Goal: Task Accomplishment & Management: Use online tool/utility

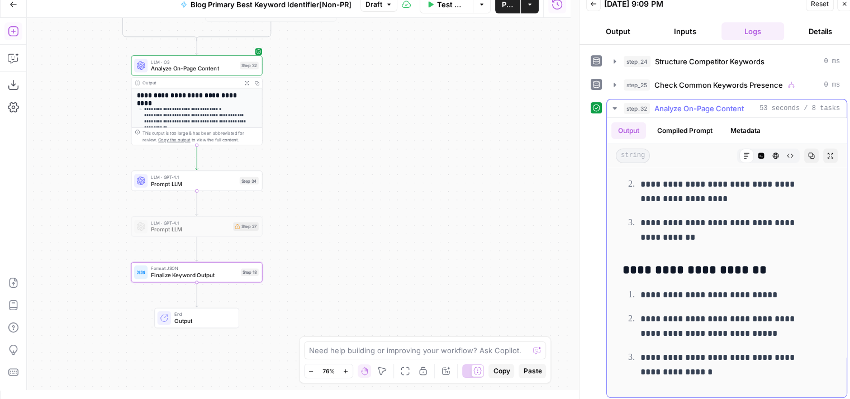
scroll to position [3571, 0]
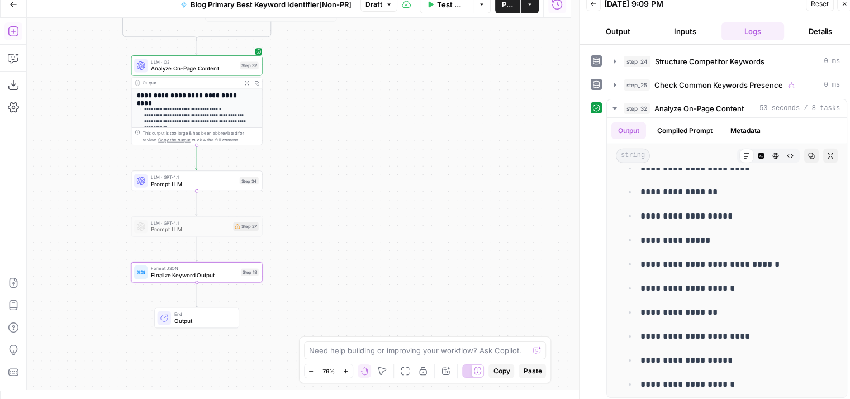
drag, startPoint x: 399, startPoint y: 123, endPoint x: 458, endPoint y: 169, distance: 75.7
click at [458, 169] on div "true false true false Workflow Set Inputs Inputs Workflow Workflow Step 31 Outp…" at bounding box center [299, 204] width 544 height 372
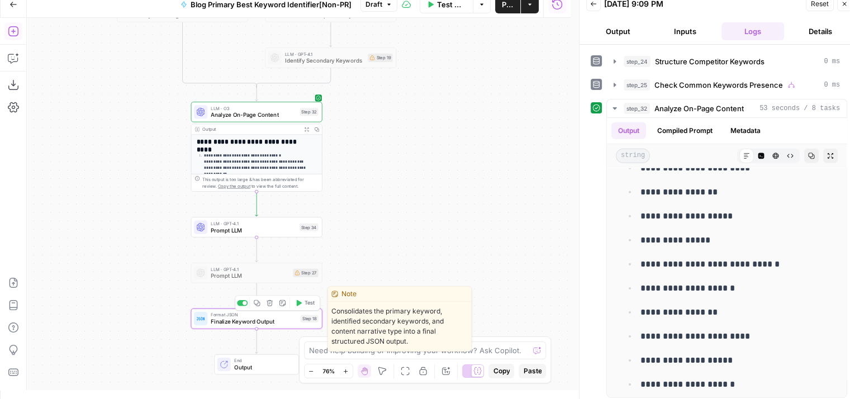
click at [247, 323] on span "Finalize Keyword Output" at bounding box center [254, 322] width 87 height 8
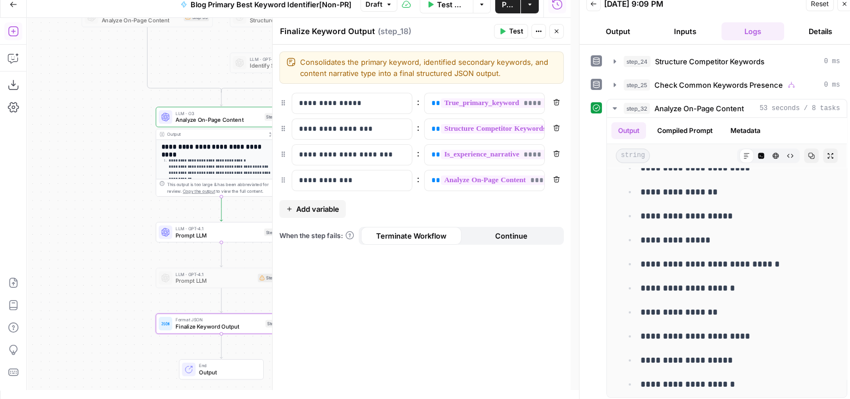
drag, startPoint x: 141, startPoint y: 244, endPoint x: 113, endPoint y: 238, distance: 28.5
click at [113, 238] on div "true false true false Workflow Set Inputs Inputs Workflow Workflow Step 31 Outp…" at bounding box center [299, 204] width 544 height 372
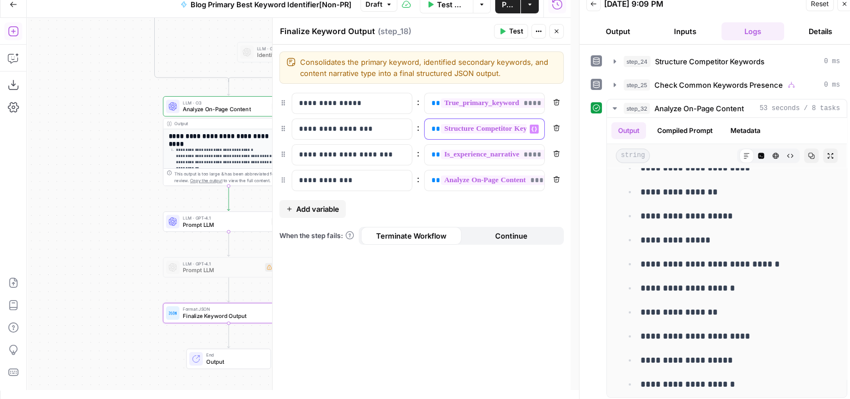
click at [447, 134] on div "**********" at bounding box center [476, 129] width 102 height 20
drag, startPoint x: 128, startPoint y: 94, endPoint x: 54, endPoint y: 345, distance: 261.8
click at [54, 345] on div "true false true false Workflow Set Inputs Inputs Workflow Workflow Step 31 Outp…" at bounding box center [299, 204] width 544 height 372
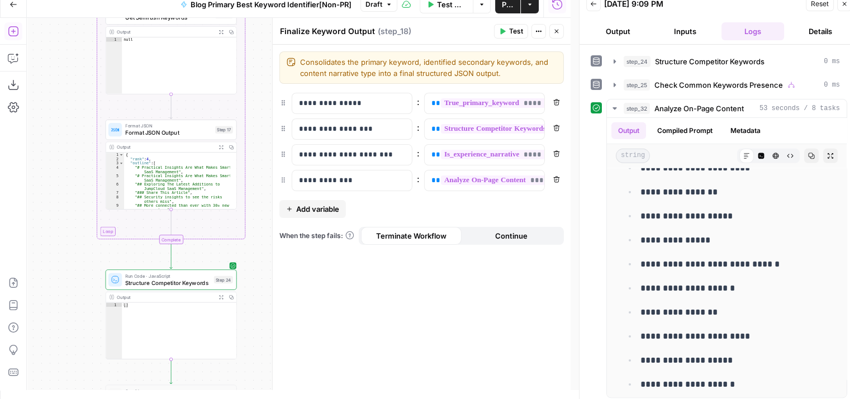
drag, startPoint x: 55, startPoint y: 139, endPoint x: 74, endPoint y: 336, distance: 198.2
click at [74, 336] on div "true false true false Workflow Set Inputs Inputs Workflow Workflow Step 31 Outp…" at bounding box center [299, 204] width 544 height 372
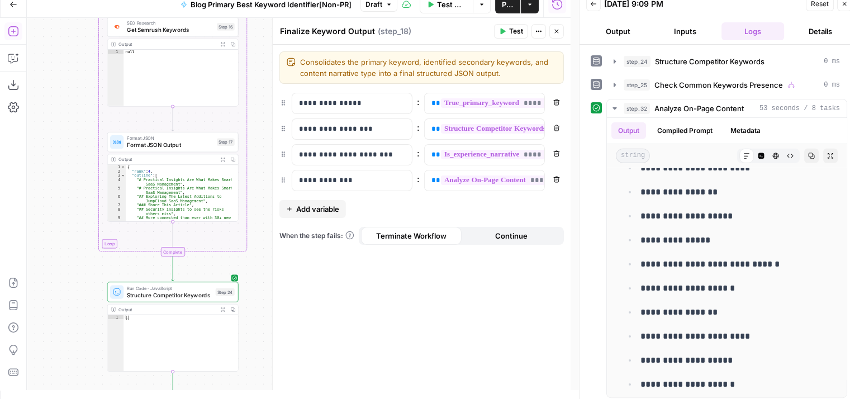
drag, startPoint x: 74, startPoint y: 229, endPoint x: 87, endPoint y: 323, distance: 94.2
click at [87, 323] on div "true false true false Workflow Set Inputs Inputs Workflow Workflow Step 31 Outp…" at bounding box center [299, 204] width 544 height 372
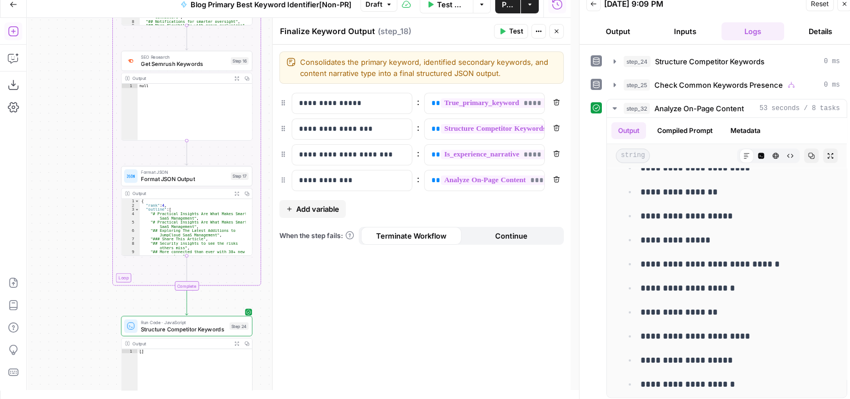
drag, startPoint x: 87, startPoint y: 258, endPoint x: 88, endPoint y: 198, distance: 59.3
click at [88, 198] on div "true false true false Workflow Set Inputs Inputs Workflow Workflow Step 31 Outp…" at bounding box center [299, 204] width 544 height 372
click at [376, 297] on div "**********" at bounding box center [422, 217] width 298 height 345
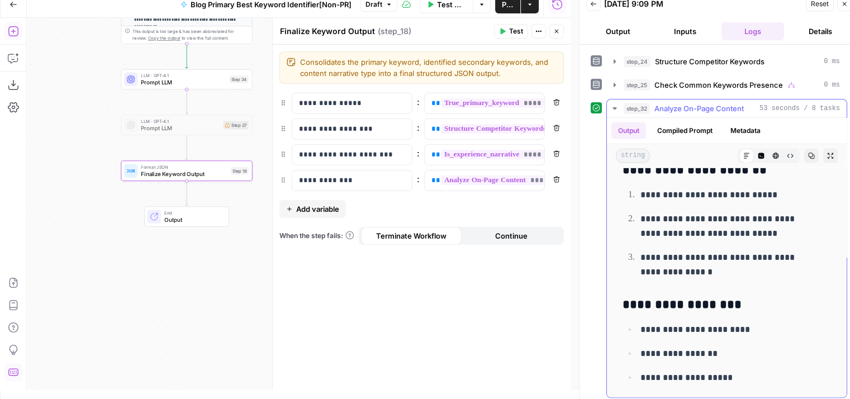
scroll to position [3414, 0]
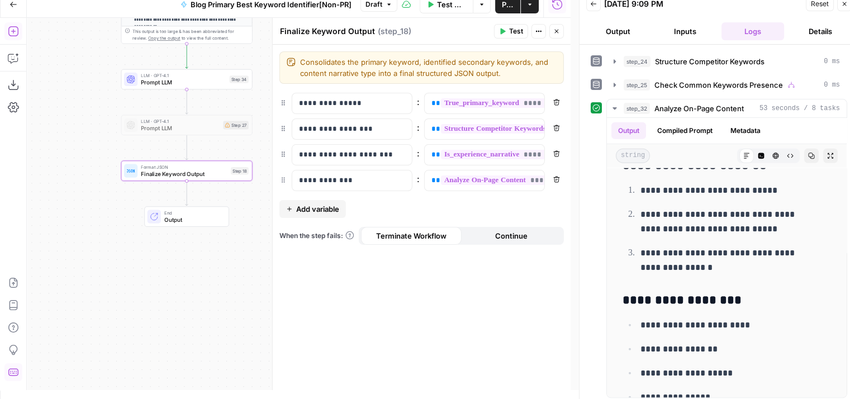
click at [556, 30] on icon "button" at bounding box center [557, 32] width 4 height 4
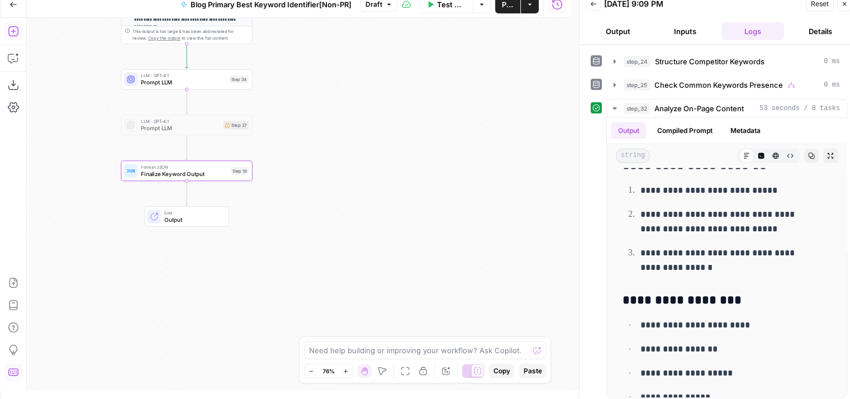
drag, startPoint x: 388, startPoint y: 100, endPoint x: 438, endPoint y: 179, distance: 94.5
click at [438, 179] on div "true false true false Workflow Set Inputs Inputs Workflow Workflow Step 31 Outp…" at bounding box center [299, 204] width 544 height 372
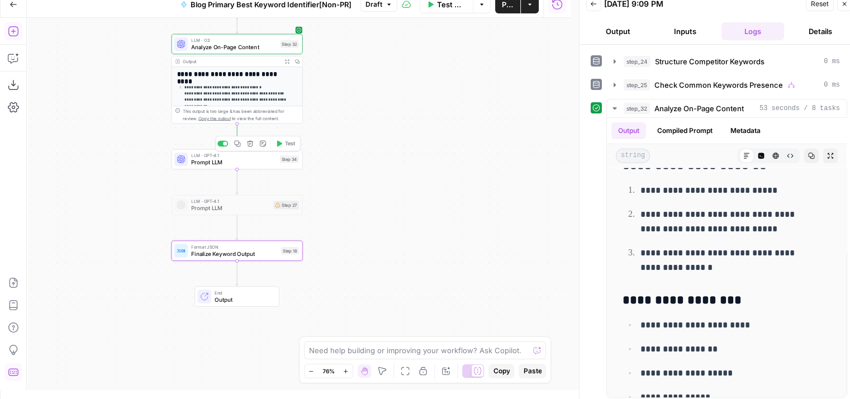
click at [239, 162] on span "Prompt LLM" at bounding box center [233, 162] width 85 height 8
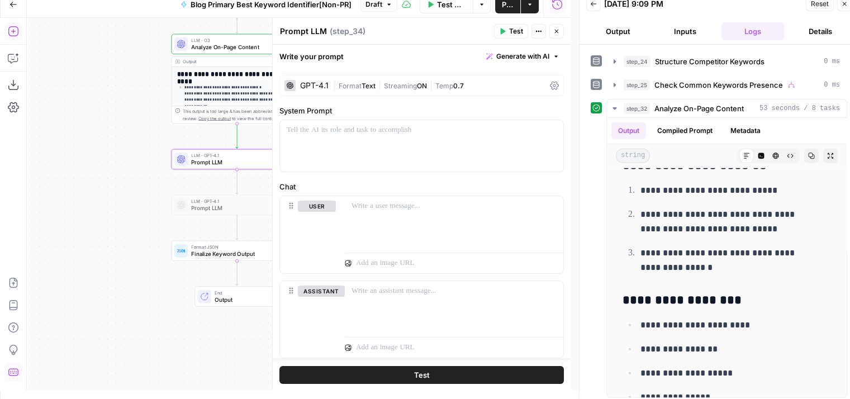
click at [362, 84] on span "Text" at bounding box center [369, 86] width 14 height 8
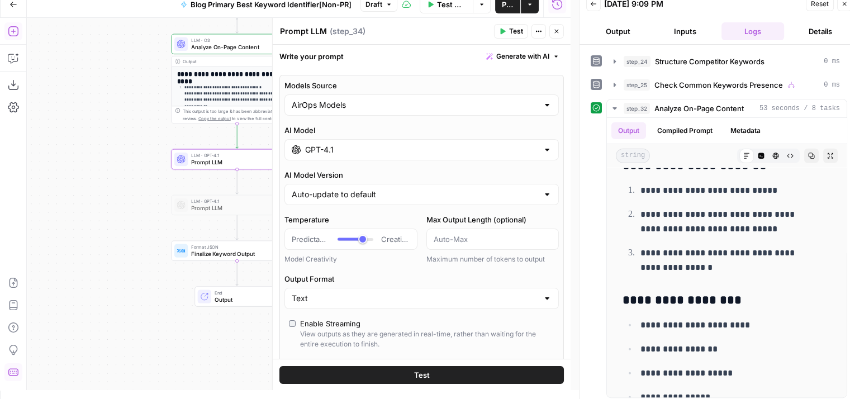
drag, startPoint x: 130, startPoint y: 229, endPoint x: 88, endPoint y: 259, distance: 51.3
click at [88, 259] on div "true false true false Workflow Set Inputs Inputs Workflow Workflow Step 31 Outp…" at bounding box center [299, 204] width 544 height 372
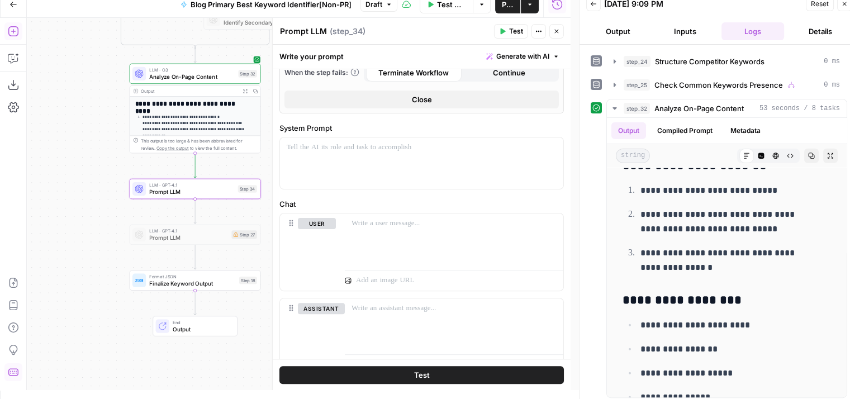
scroll to position [382, 0]
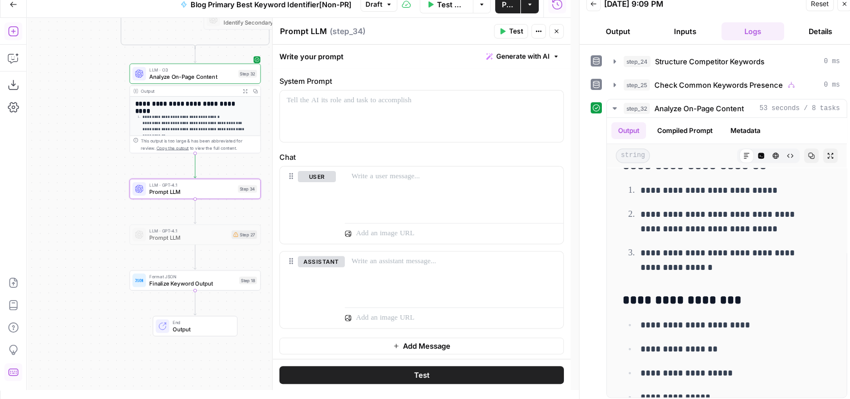
click at [557, 31] on icon "button" at bounding box center [556, 31] width 7 height 7
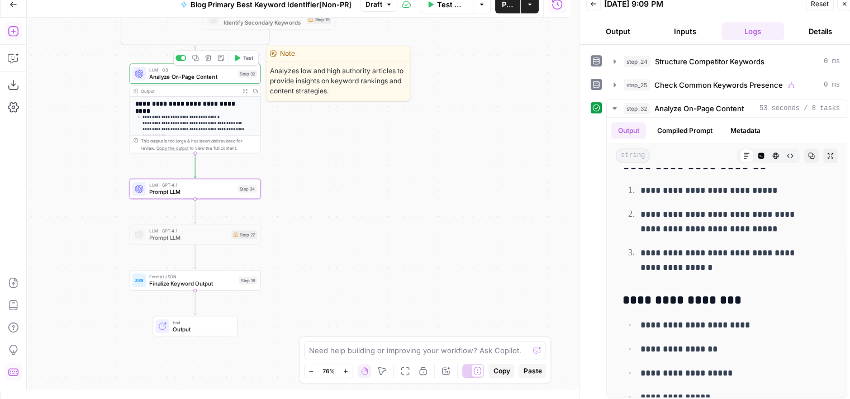
click at [193, 80] on span "Analyze On-Page Content" at bounding box center [192, 77] width 86 height 8
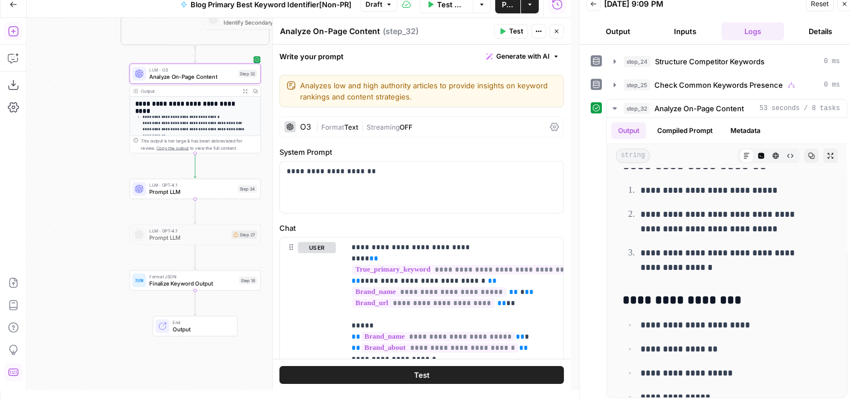
click at [387, 129] on span "Streaming" at bounding box center [383, 127] width 33 height 8
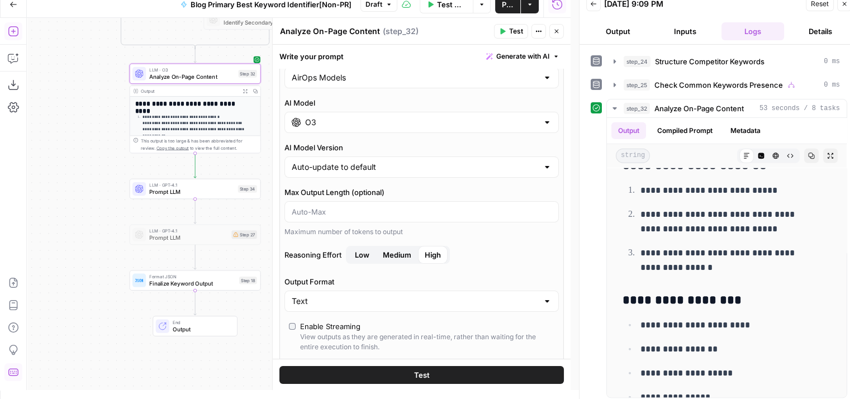
scroll to position [72, 0]
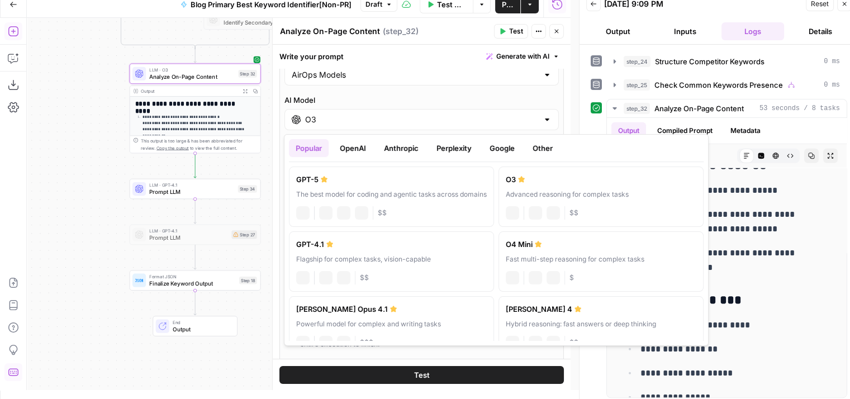
click at [424, 123] on input "O3" at bounding box center [421, 119] width 233 height 11
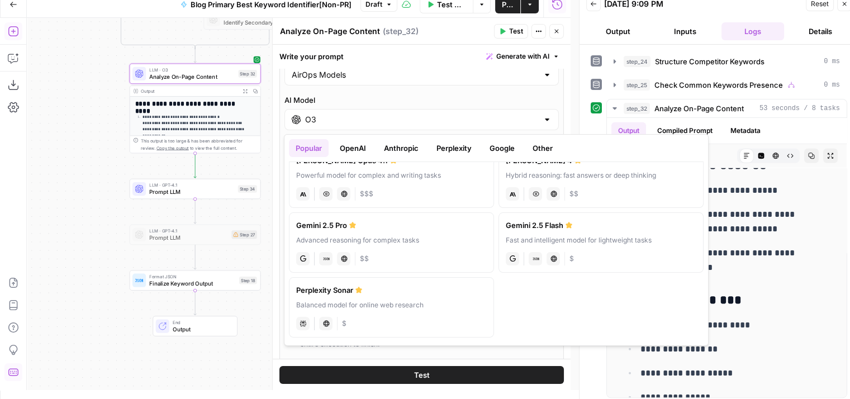
scroll to position [0, 0]
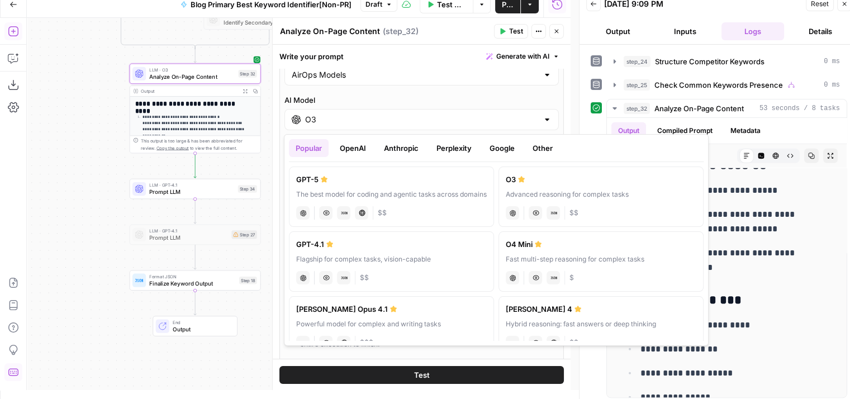
click at [356, 139] on button "OpenAI" at bounding box center [353, 148] width 40 height 18
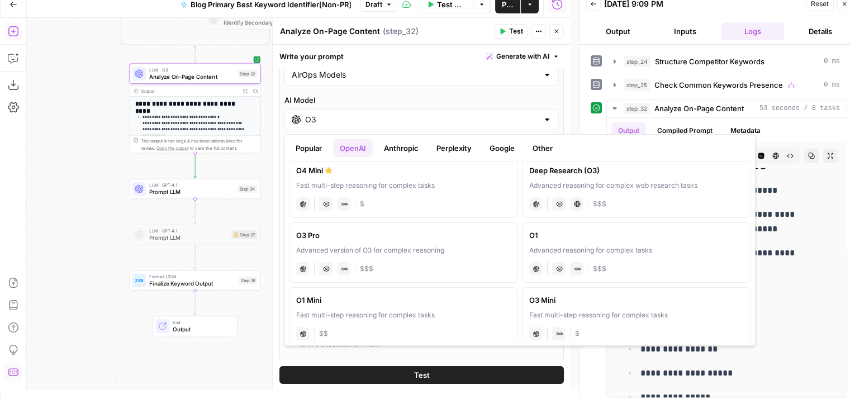
scroll to position [400, 0]
click at [418, 262] on div "chat Vision Capabilities JSON Mode $$$" at bounding box center [403, 266] width 214 height 16
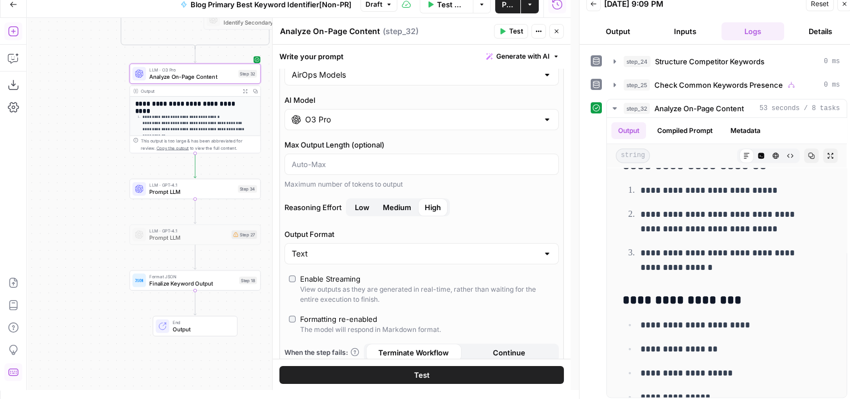
click at [401, 202] on span "Medium" at bounding box center [397, 207] width 29 height 11
click at [428, 208] on span "High" at bounding box center [433, 207] width 16 height 11
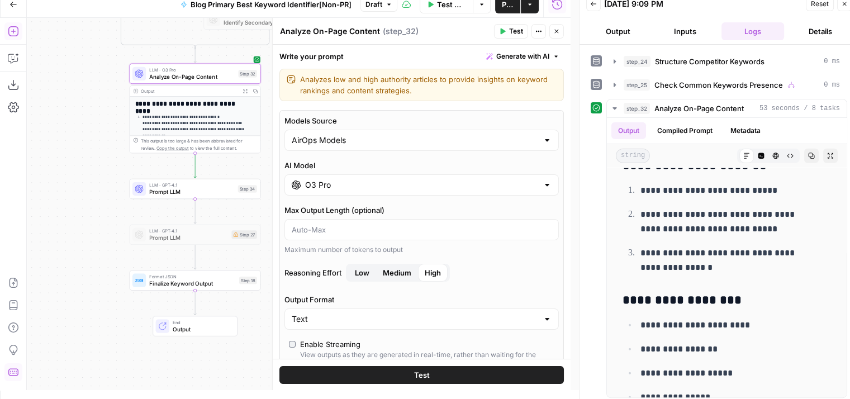
scroll to position [7, 0]
click at [457, 368] on button "Test" at bounding box center [421, 375] width 285 height 18
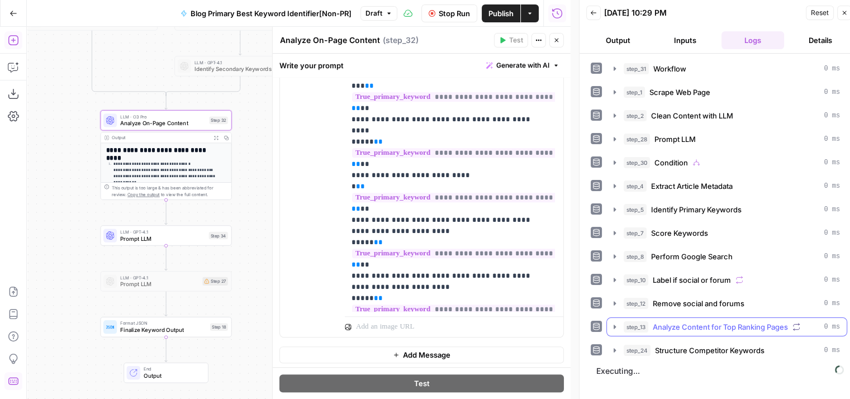
scroll to position [9, 0]
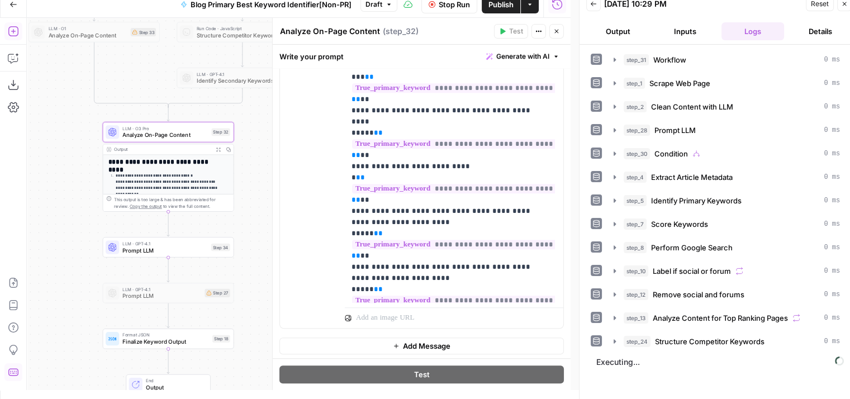
drag, startPoint x: 83, startPoint y: 156, endPoint x: 85, endPoint y: 177, distance: 20.8
click at [85, 177] on div "true false true false Workflow Set Inputs Inputs Workflow Workflow Step 31 Outp…" at bounding box center [299, 204] width 544 height 372
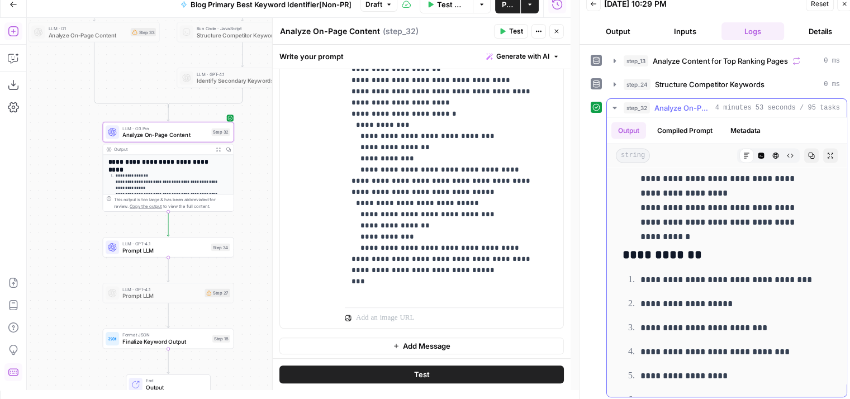
scroll to position [2097, 0]
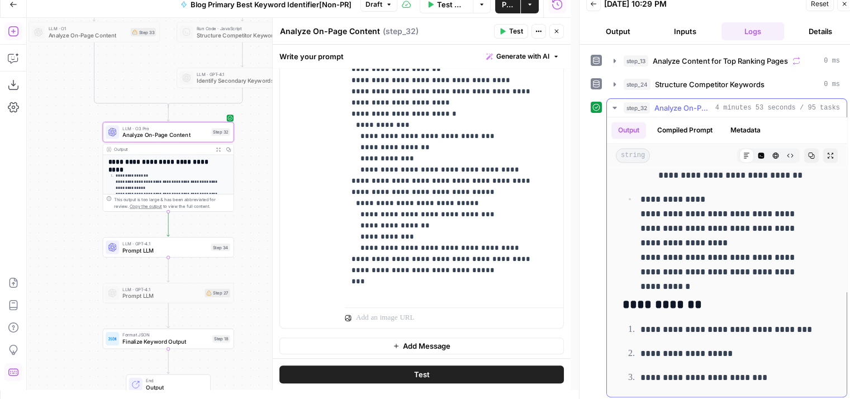
click at [804, 157] on button "Copy" at bounding box center [811, 155] width 15 height 15
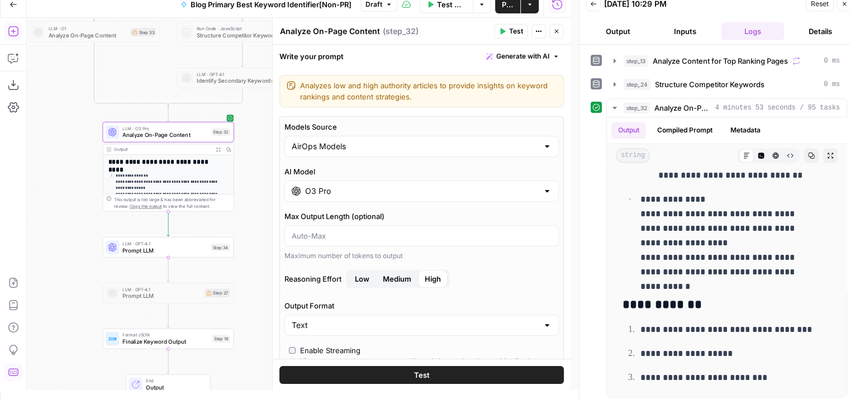
scroll to position [0, 0]
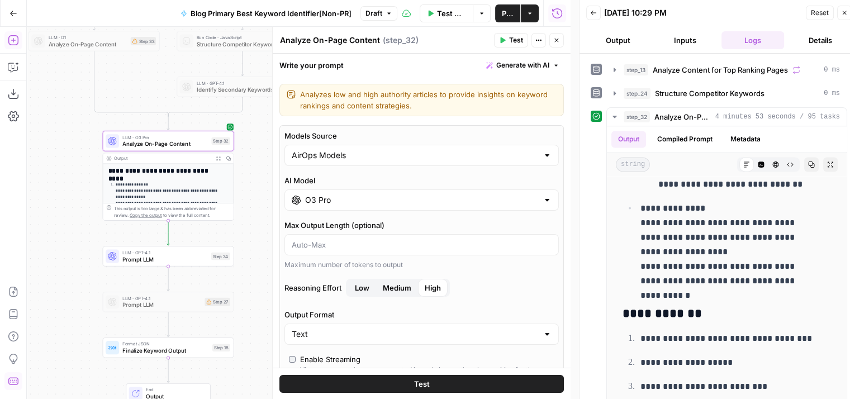
click at [396, 207] on div "O3 Pro" at bounding box center [422, 200] width 274 height 21
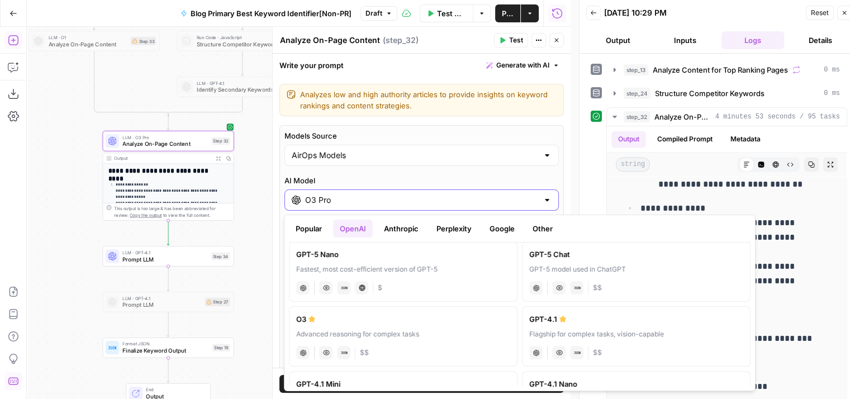
scroll to position [71, 0]
click at [444, 316] on div "O3" at bounding box center [403, 318] width 214 height 11
type input "O3"
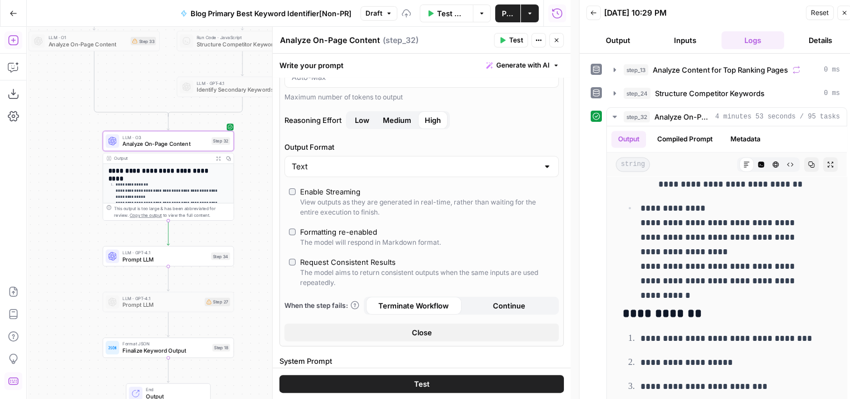
scroll to position [219, 0]
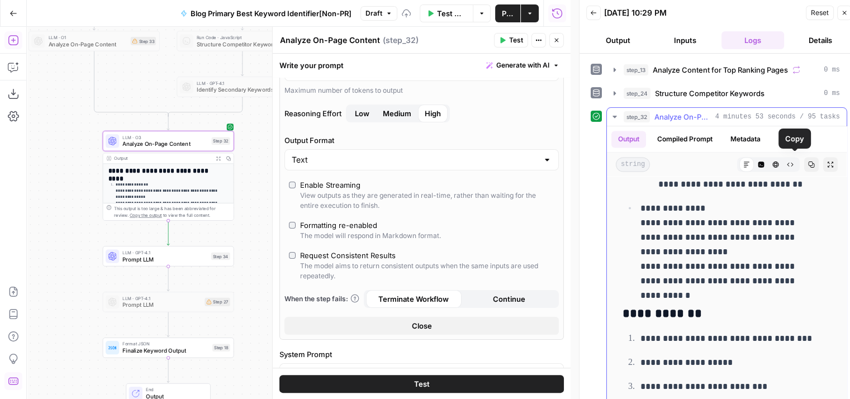
click at [809, 162] on icon "button" at bounding box center [812, 165] width 6 height 6
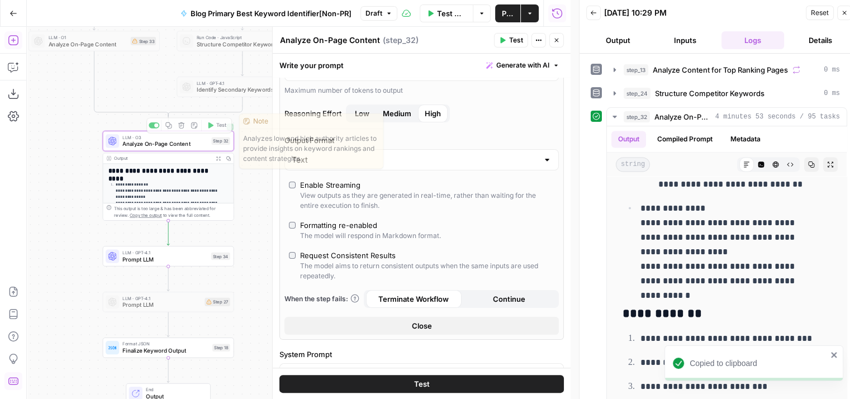
scroll to position [0, 0]
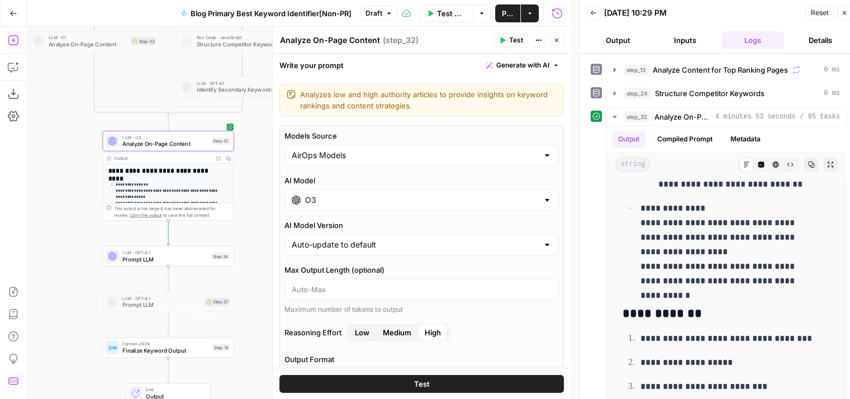
click at [439, 387] on button "Test" at bounding box center [421, 384] width 285 height 18
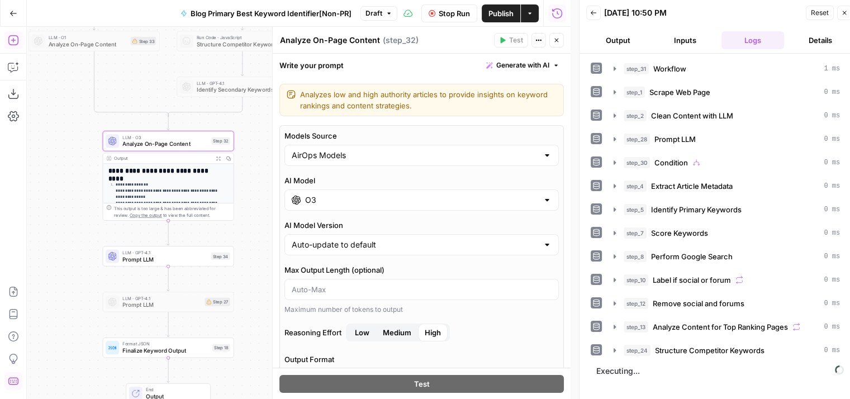
click at [560, 38] on button "Close" at bounding box center [556, 40] width 15 height 15
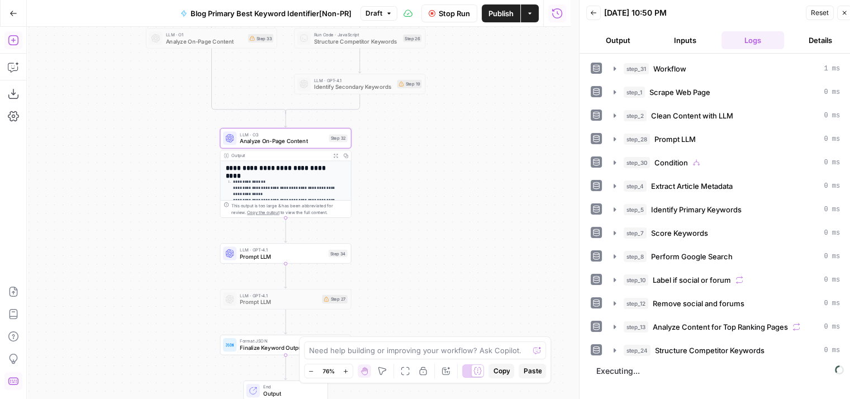
drag, startPoint x: 319, startPoint y: 180, endPoint x: 436, endPoint y: 177, distance: 117.4
click at [436, 177] on div "true false true false Workflow Set Inputs Inputs Workflow Workflow Step 31 Outp…" at bounding box center [299, 213] width 544 height 372
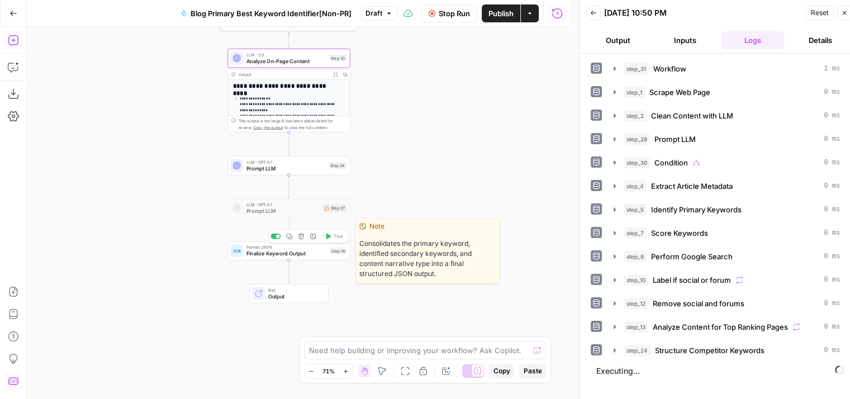
click at [284, 250] on span "Finalize Keyword Output" at bounding box center [287, 254] width 80 height 8
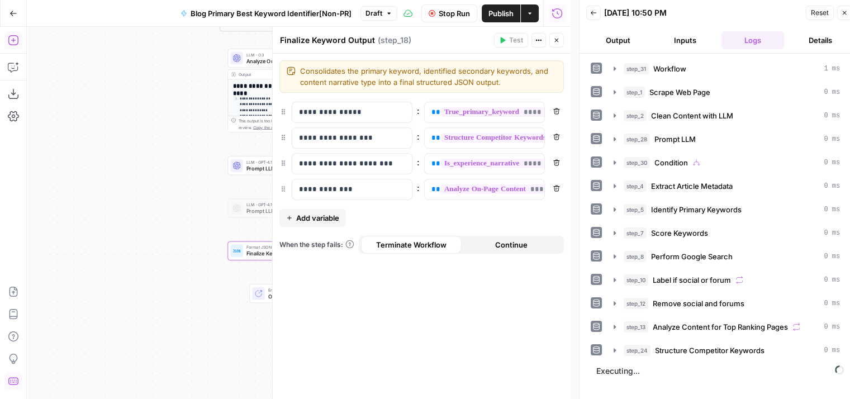
click at [256, 10] on span "Blog Primary Best Keyword Identifier[Non-PR]" at bounding box center [271, 13] width 161 height 11
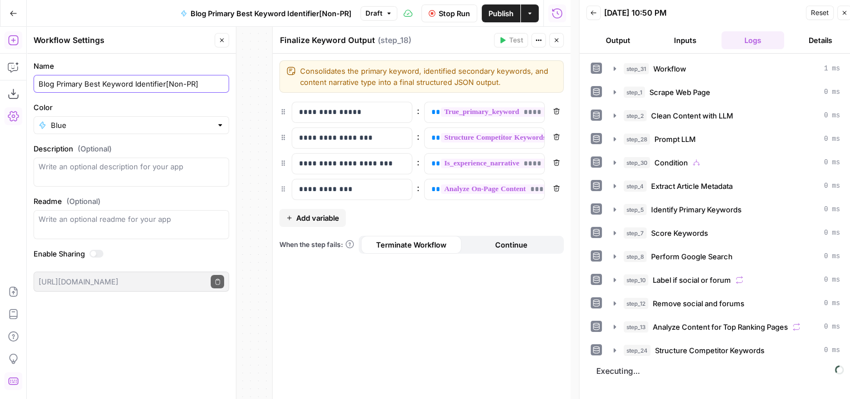
drag, startPoint x: 101, startPoint y: 85, endPoint x: 82, endPoint y: 84, distance: 19.0
click at [82, 84] on input "Blog Primary Best Keyword Identifier[Non-PR]" at bounding box center [132, 83] width 186 height 11
type input "Blog Primary Keyword Identifier[Non-PR]"
click at [186, 88] on input "Blog Primary Keyword Identifier[Non-PR]" at bounding box center [132, 83] width 186 height 11
click at [224, 37] on icon "button" at bounding box center [222, 40] width 7 height 7
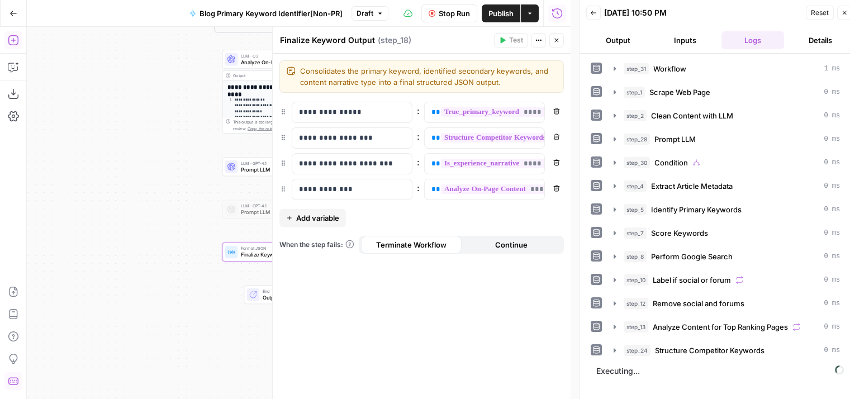
drag, startPoint x: 197, startPoint y: 263, endPoint x: 76, endPoint y: 256, distance: 121.5
click at [76, 256] on div "true false true false Workflow Set Inputs Inputs Workflow Workflow Step 31 Outp…" at bounding box center [299, 213] width 544 height 372
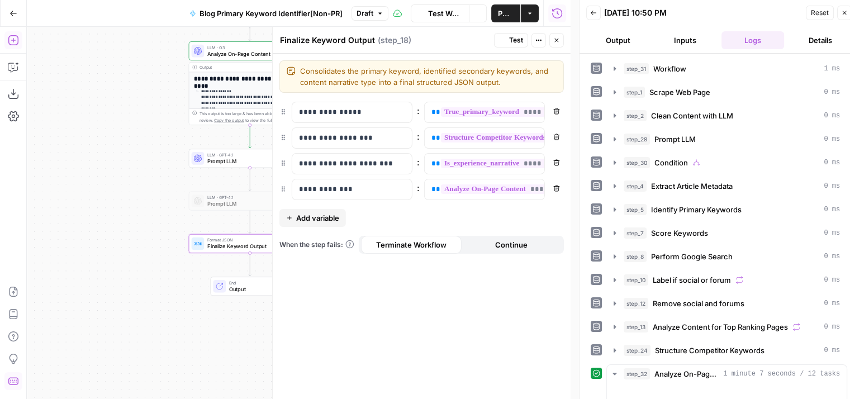
drag, startPoint x: 104, startPoint y: 201, endPoint x: 66, endPoint y: 245, distance: 57.8
click at [66, 245] on div "true false true false Workflow Set Inputs Inputs Workflow Workflow Step 31 Outp…" at bounding box center [299, 213] width 544 height 372
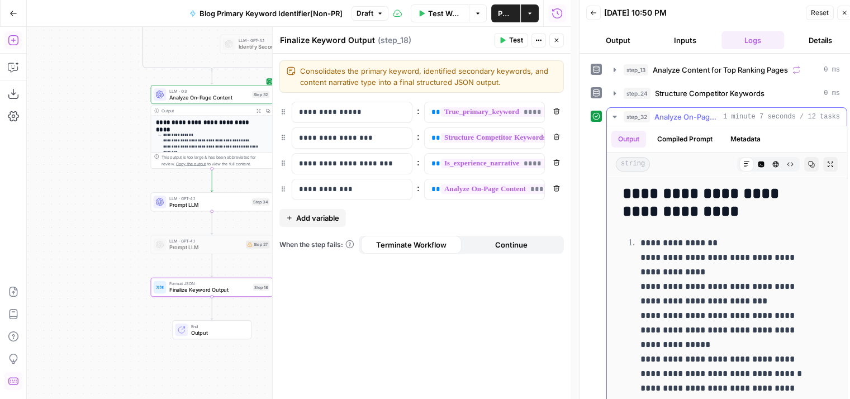
click at [808, 161] on icon "button" at bounding box center [811, 164] width 7 height 7
click at [557, 39] on icon "button" at bounding box center [556, 40] width 7 height 7
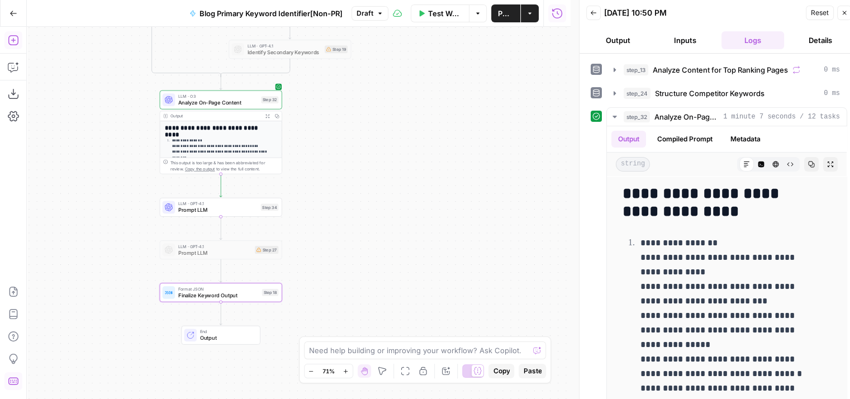
drag, startPoint x: 364, startPoint y: 129, endPoint x: 252, endPoint y: 259, distance: 172.4
click at [252, 259] on div "true false true false Workflow Set Inputs Inputs Workflow Workflow Step 31 Outp…" at bounding box center [299, 213] width 544 height 372
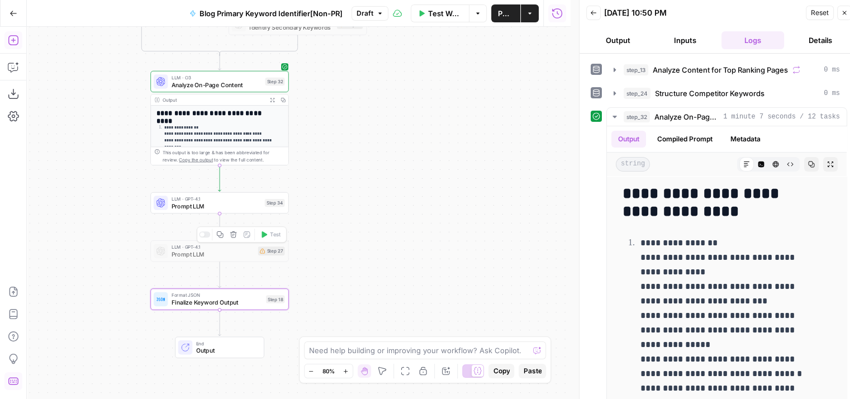
click at [233, 231] on icon "button" at bounding box center [233, 234] width 7 height 7
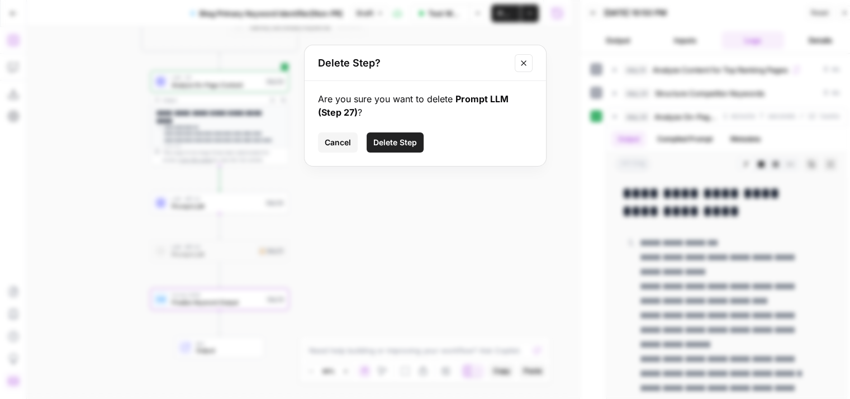
click at [387, 141] on span "Delete Step" at bounding box center [395, 142] width 44 height 11
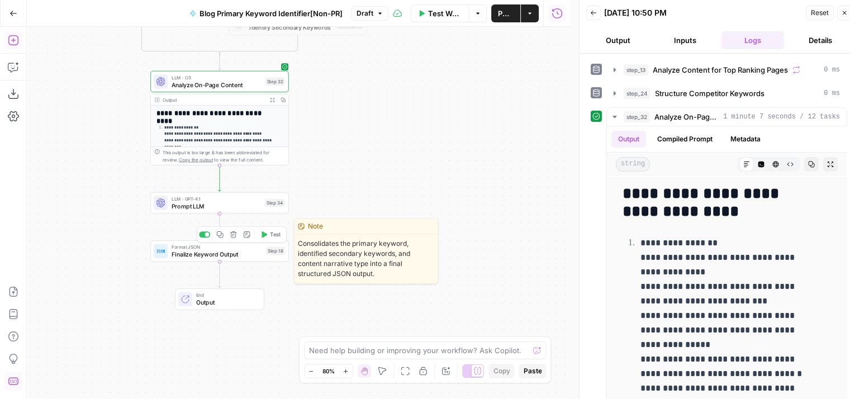
click at [248, 252] on span "Finalize Keyword Output" at bounding box center [217, 254] width 91 height 9
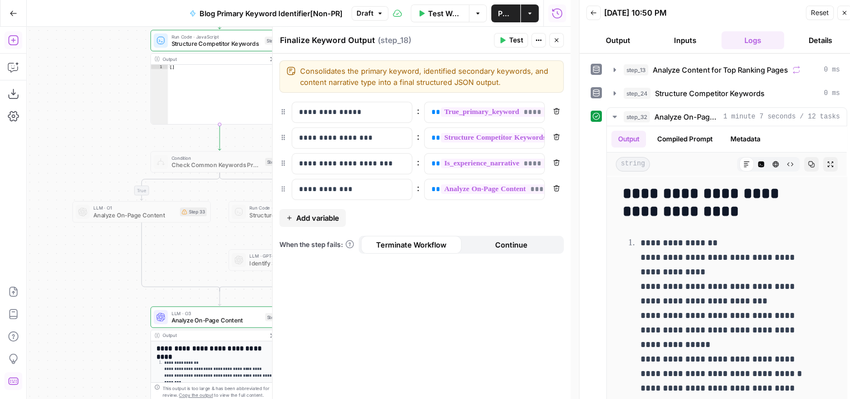
click at [554, 41] on icon "button" at bounding box center [556, 40] width 7 height 7
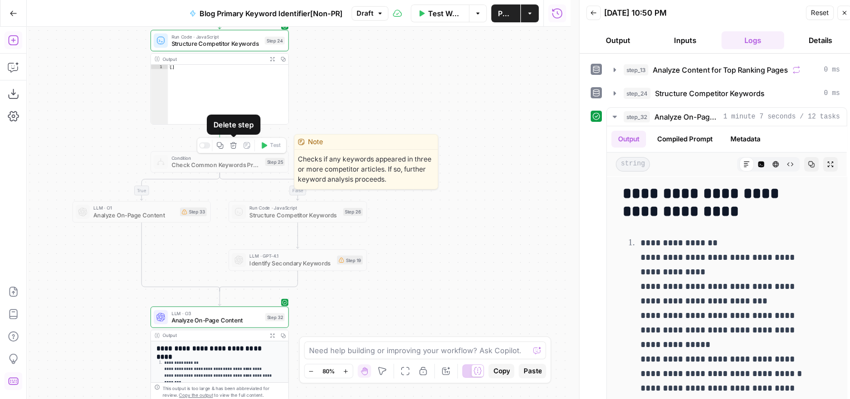
click at [233, 147] on icon "button" at bounding box center [233, 145] width 7 height 7
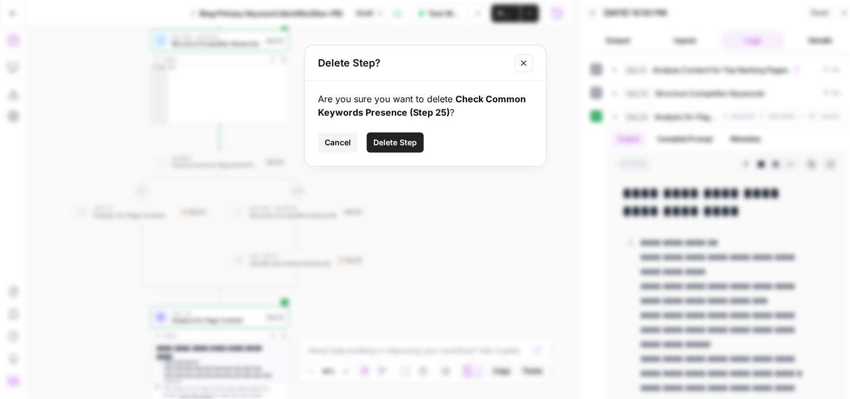
click at [387, 137] on span "Delete Step" at bounding box center [395, 142] width 44 height 11
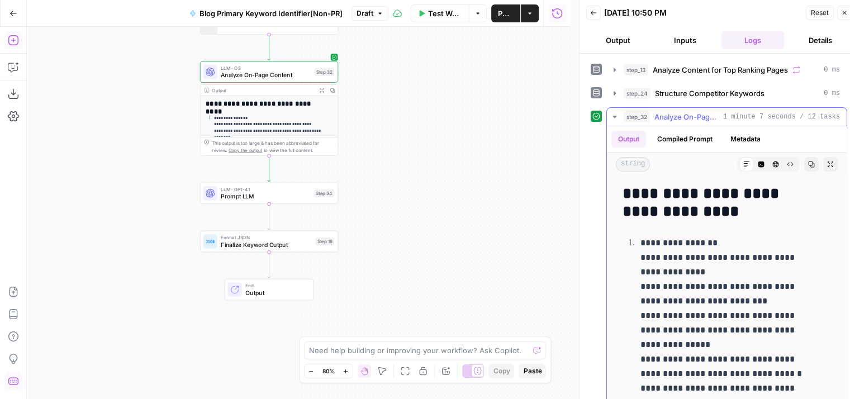
click at [682, 111] on span "Analyze On-Page Content" at bounding box center [687, 116] width 64 height 11
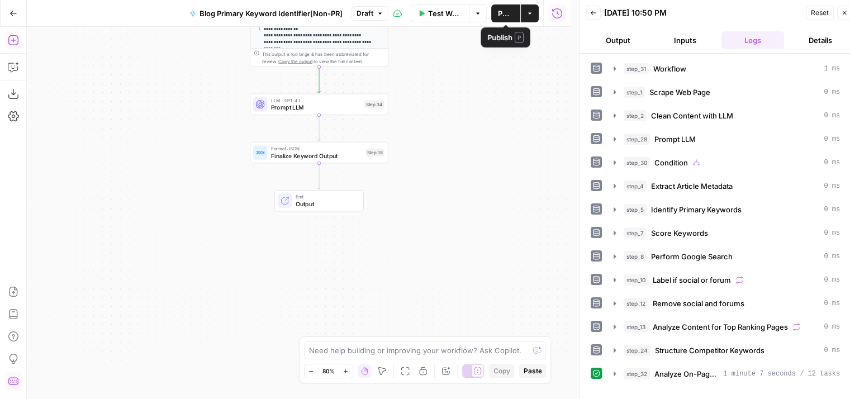
click at [503, 8] on span "Publish" at bounding box center [506, 13] width 16 height 11
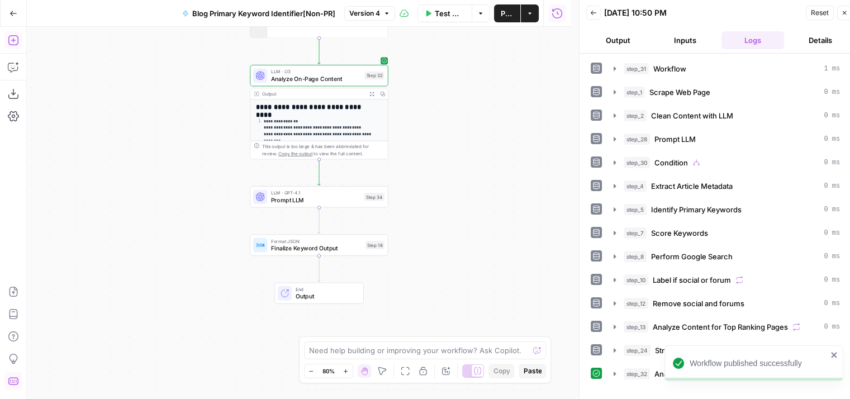
drag, startPoint x: 182, startPoint y: 153, endPoint x: 167, endPoint y: 347, distance: 194.0
click at [167, 347] on div "true false Workflow Set Inputs Inputs Workflow Workflow Step 31 Output Expand O…" at bounding box center [299, 213] width 544 height 372
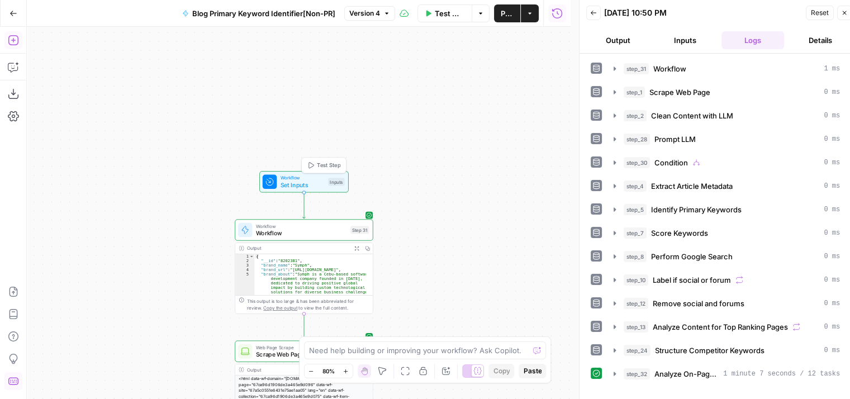
click at [297, 175] on span "Workflow" at bounding box center [303, 177] width 44 height 7
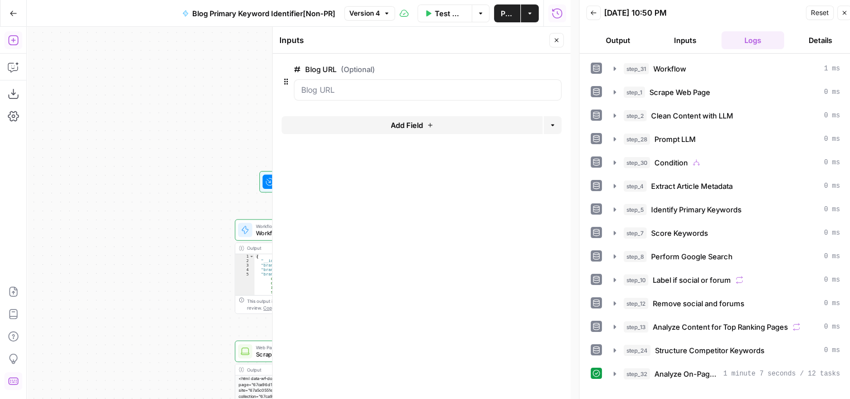
drag, startPoint x: 203, startPoint y: 156, endPoint x: 163, endPoint y: 152, distance: 41.0
click at [163, 152] on div "true false Workflow Set Inputs Inputs Workflow Workflow Step 31 Output Expand O…" at bounding box center [299, 213] width 544 height 372
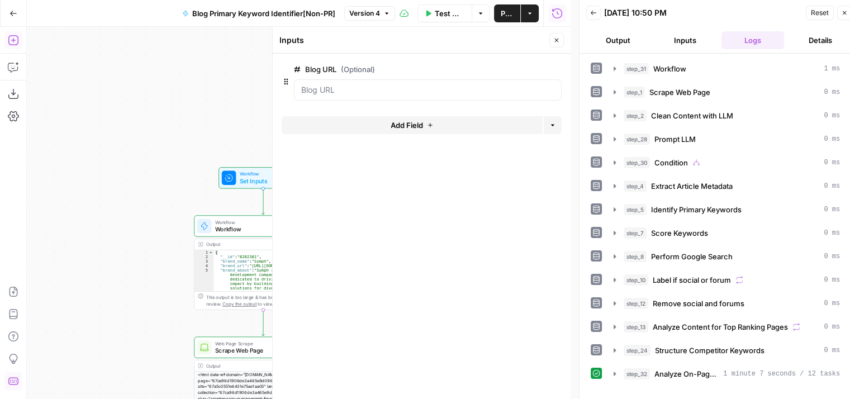
click at [528, 71] on span "edit field" at bounding box center [520, 69] width 25 height 9
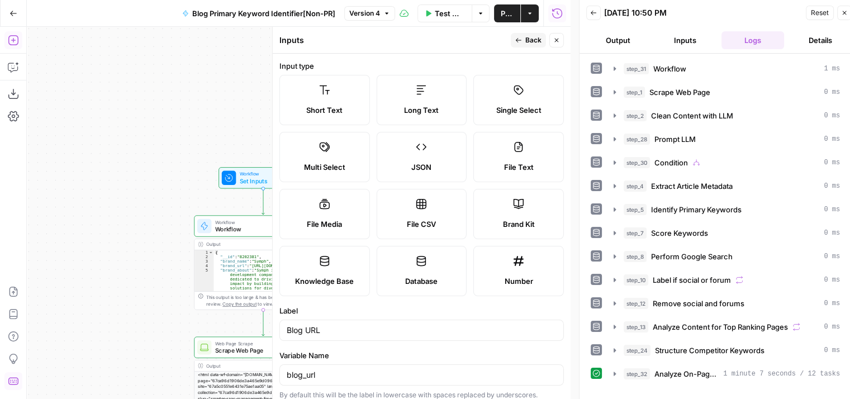
click at [361, 108] on div "Short Text" at bounding box center [325, 110] width 72 height 11
click at [524, 34] on button "Back" at bounding box center [528, 40] width 35 height 15
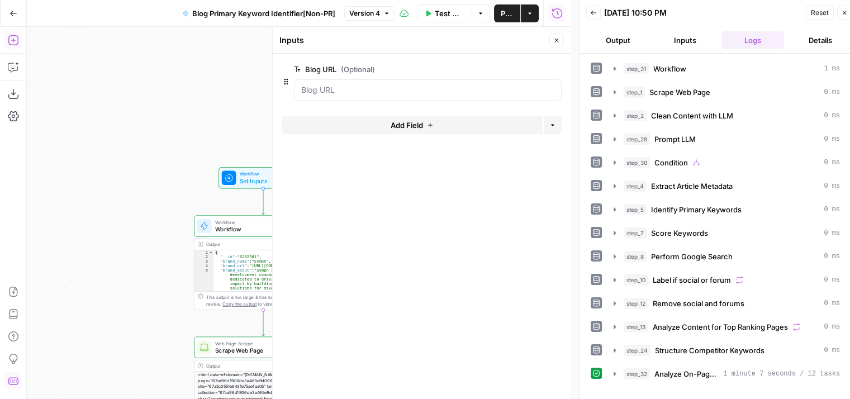
click at [405, 124] on span "Add Field" at bounding box center [407, 125] width 32 height 11
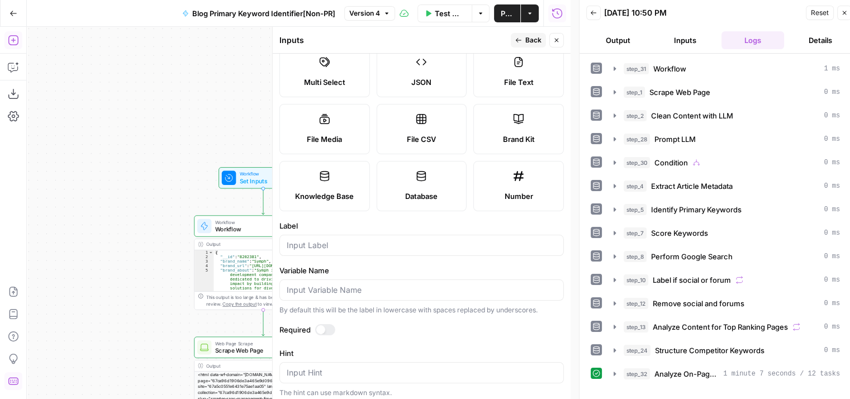
scroll to position [87, 0]
click at [504, 200] on span "Number" at bounding box center [518, 194] width 29 height 11
click at [328, 254] on div at bounding box center [421, 243] width 285 height 21
type input "Brand Kit #"
click at [523, 39] on button "Back" at bounding box center [528, 40] width 35 height 15
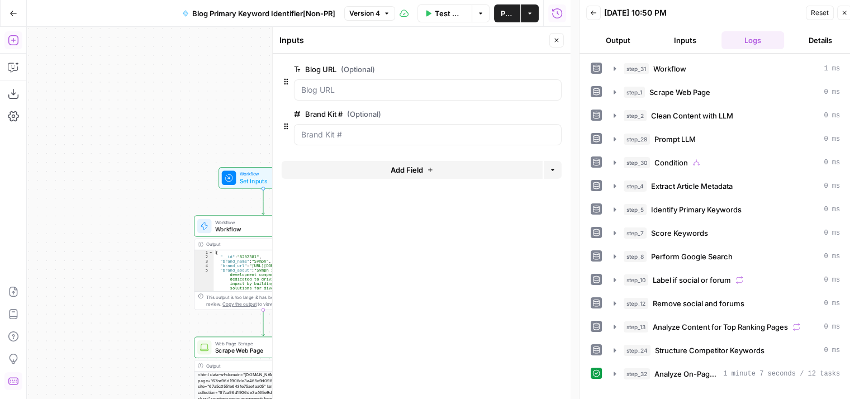
click at [560, 35] on button "Close" at bounding box center [556, 40] width 15 height 15
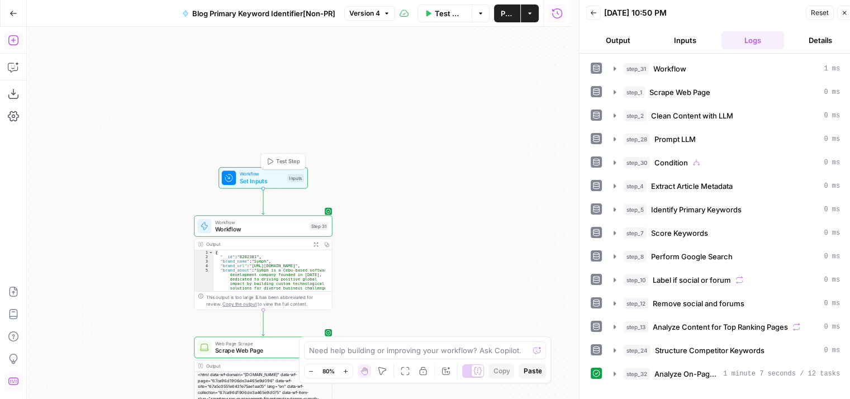
click at [277, 178] on span "Set Inputs" at bounding box center [262, 181] width 44 height 9
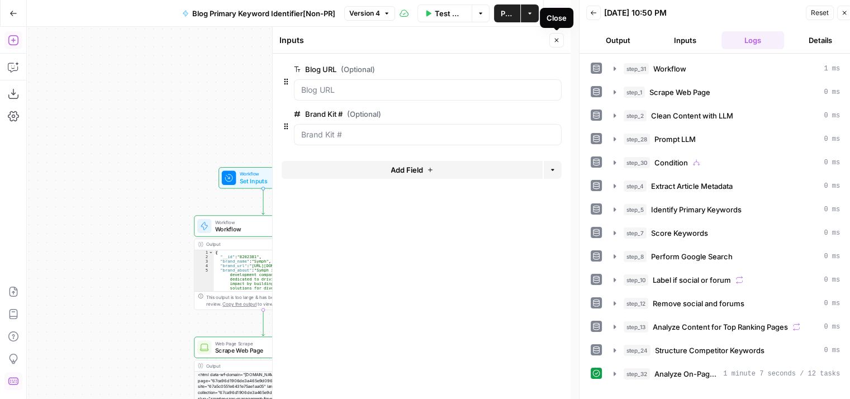
click at [560, 40] on span "Close" at bounding box center [560, 40] width 1 height 1
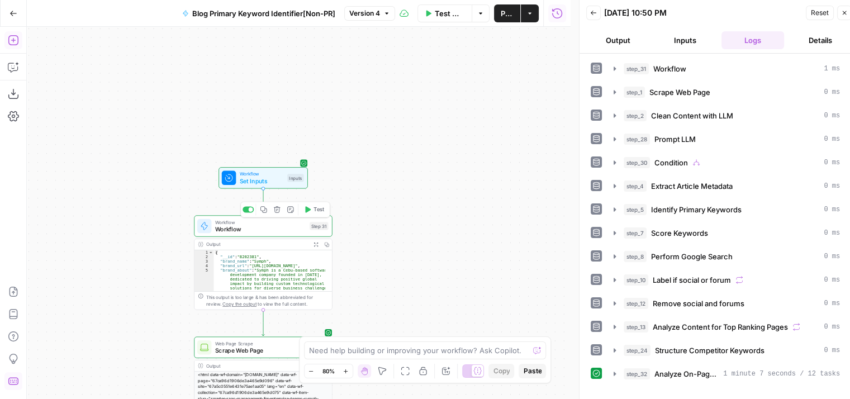
click at [243, 231] on span "Workflow" at bounding box center [260, 229] width 91 height 9
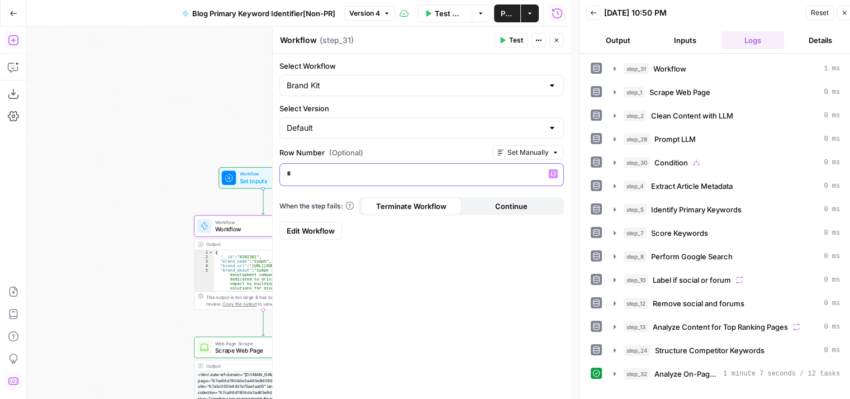
click at [339, 173] on p "*" at bounding box center [422, 173] width 271 height 11
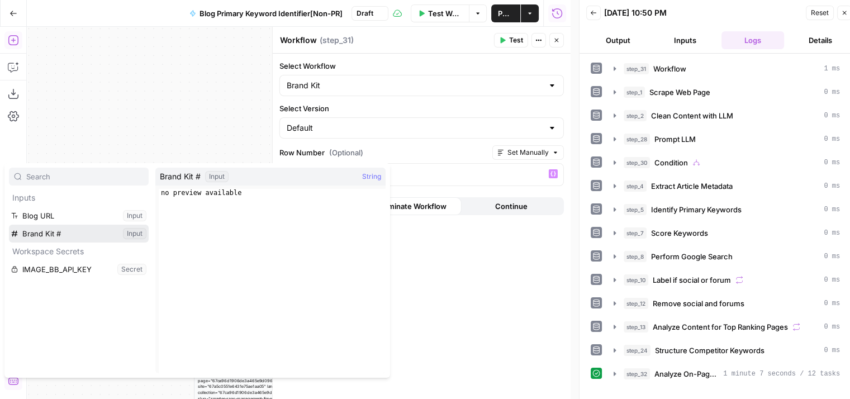
click at [56, 230] on button "Select variable Brand Kit #" at bounding box center [79, 234] width 140 height 18
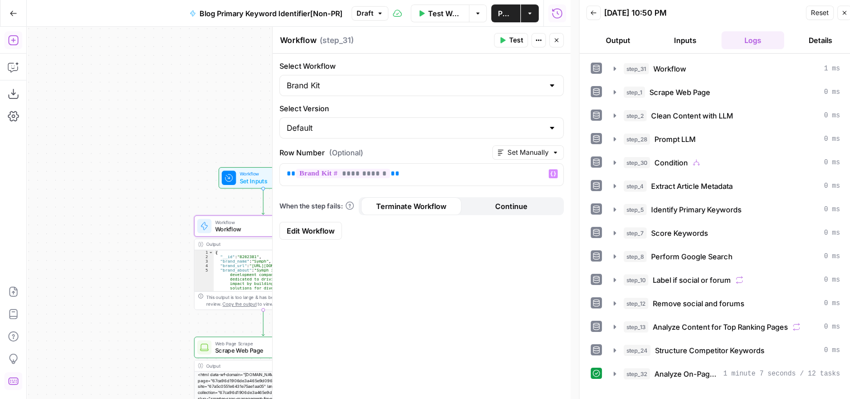
click at [558, 39] on icon "button" at bounding box center [556, 40] width 7 height 7
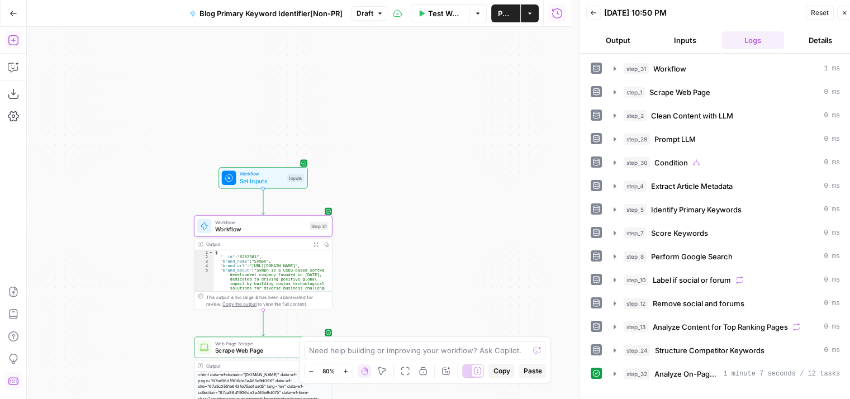
click at [505, 23] on div "Test Workflow Options Publish Actions Run History" at bounding box center [480, 13] width 183 height 26
click at [509, 18] on button "Publish" at bounding box center [505, 13] width 29 height 18
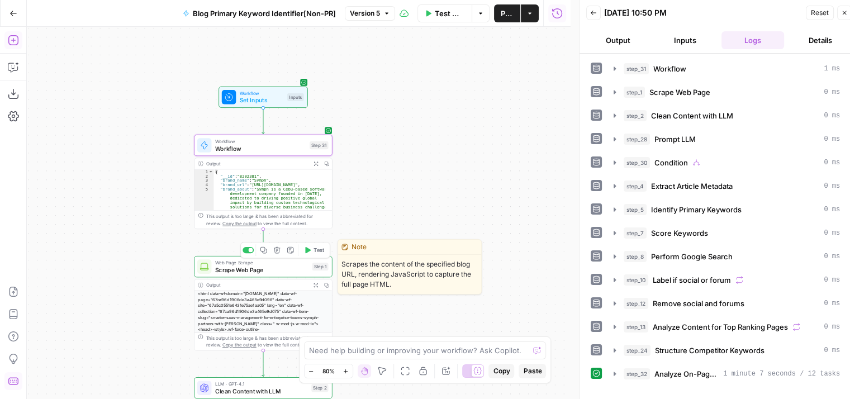
click at [309, 267] on div "Web Page Scrape Scrape Web Page Step 1 Copy step Delete step Edit Note Test" at bounding box center [262, 266] width 131 height 15
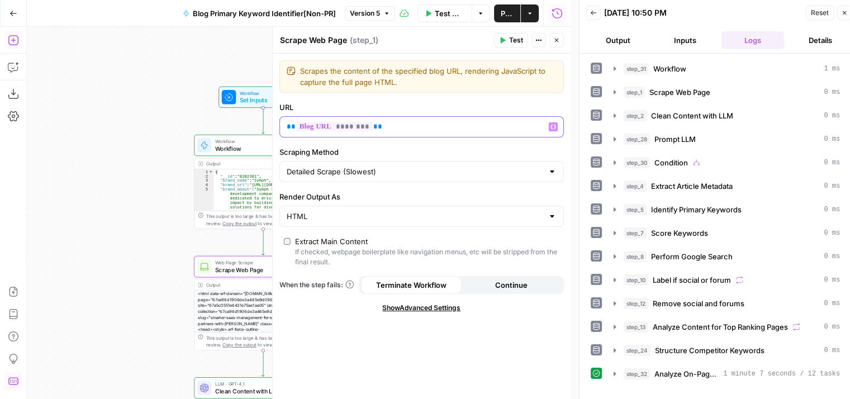
click at [390, 135] on div "** ******** **" at bounding box center [413, 127] width 266 height 20
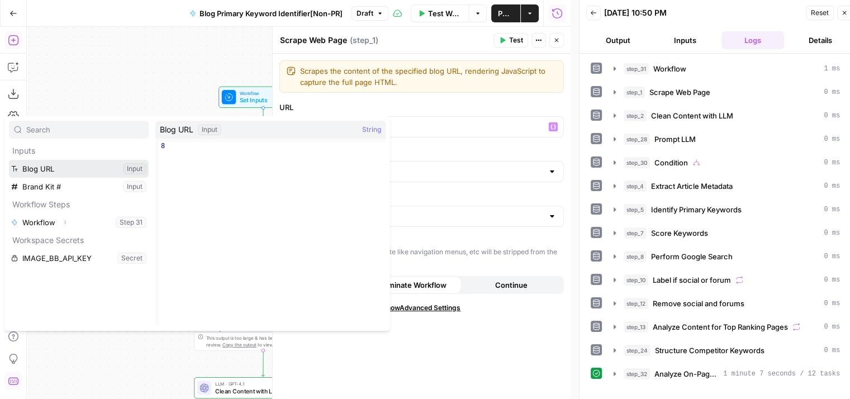
click at [70, 169] on button "Select variable Blog URL" at bounding box center [79, 169] width 140 height 18
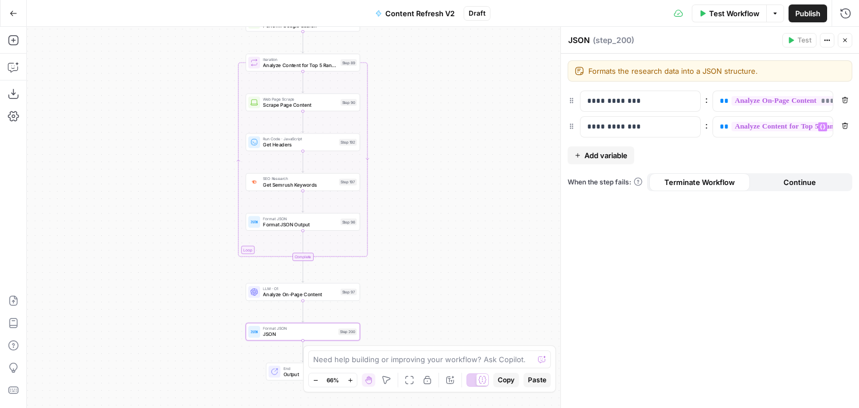
scroll to position [0, 99]
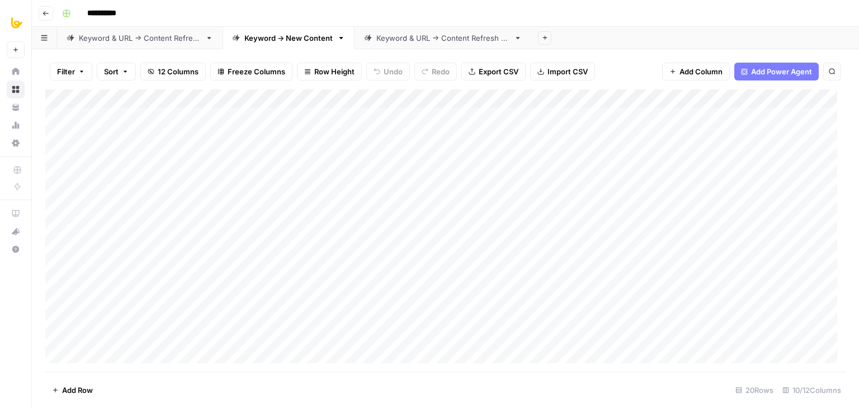
click at [416, 35] on div "Keyword & URL -> Content Refresh V2" at bounding box center [442, 37] width 133 height 11
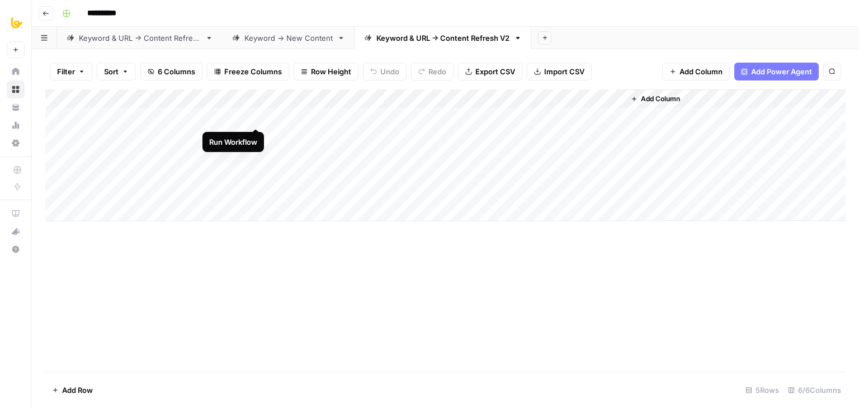
click at [255, 115] on div "Add Column" at bounding box center [445, 155] width 800 height 132
click at [243, 99] on div "Add Column" at bounding box center [445, 155] width 800 height 132
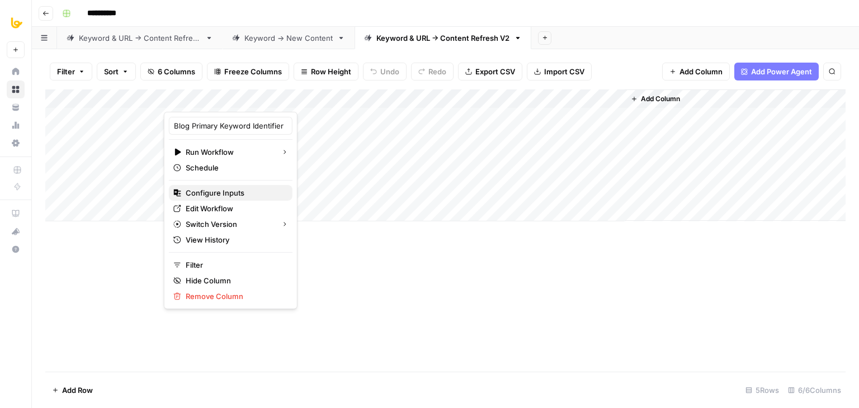
click at [216, 192] on span "Configure Inputs" at bounding box center [235, 192] width 98 height 11
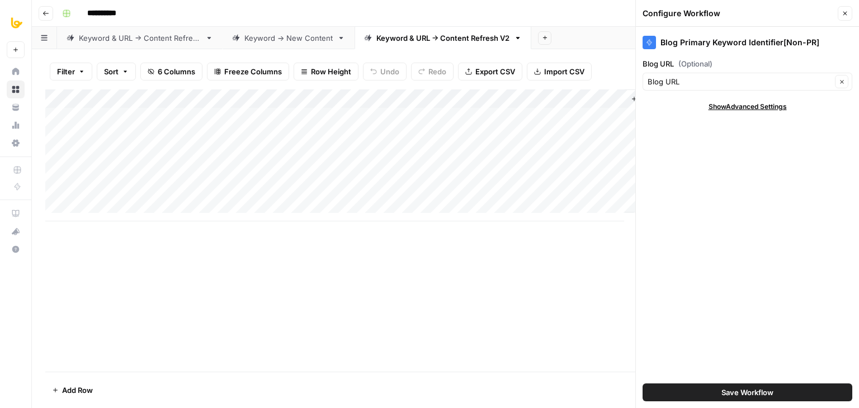
click at [255, 117] on div "Add Column" at bounding box center [445, 155] width 800 height 132
click at [240, 115] on div "Add Column" at bounding box center [445, 155] width 800 height 132
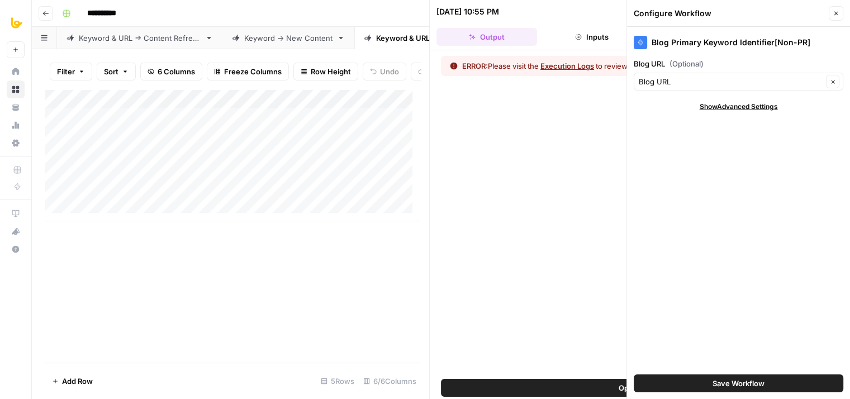
click at [841, 8] on button "Close" at bounding box center [836, 13] width 15 height 15
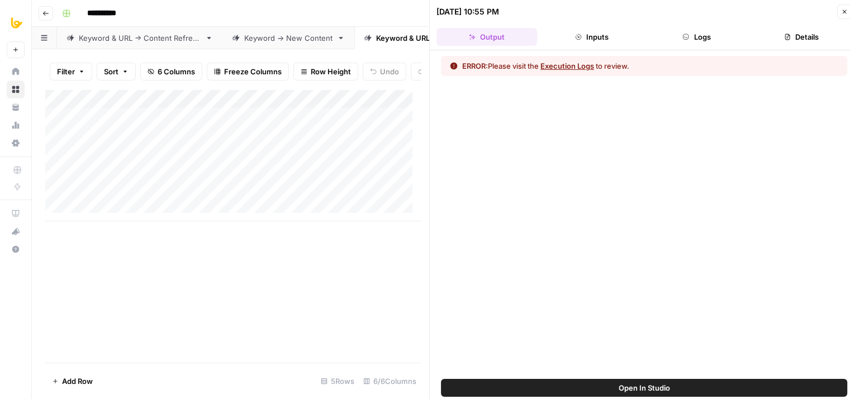
click at [709, 34] on button "Logs" at bounding box center [697, 37] width 101 height 18
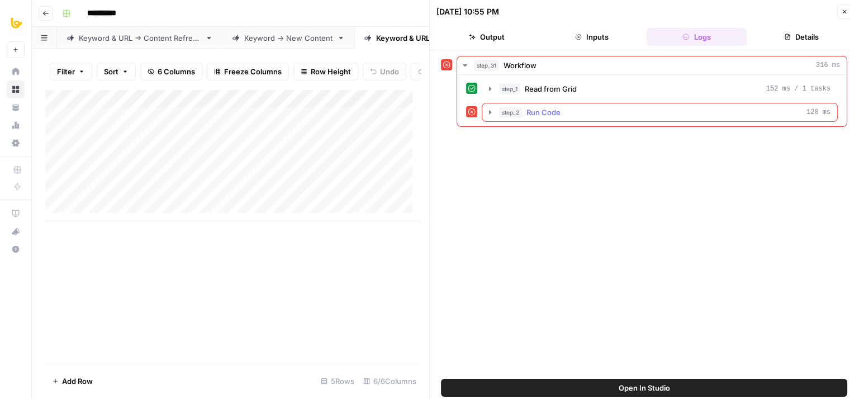
click at [613, 112] on div "step_2 Run Code 120 ms" at bounding box center [664, 112] width 331 height 11
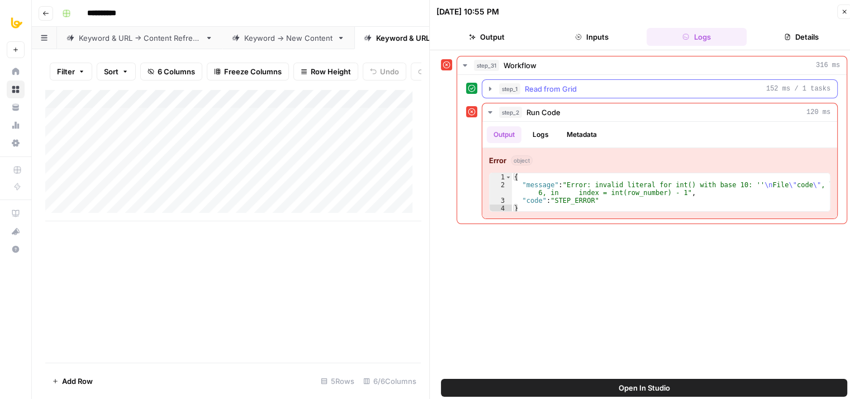
click at [529, 85] on span "Read from Grid" at bounding box center [551, 88] width 52 height 11
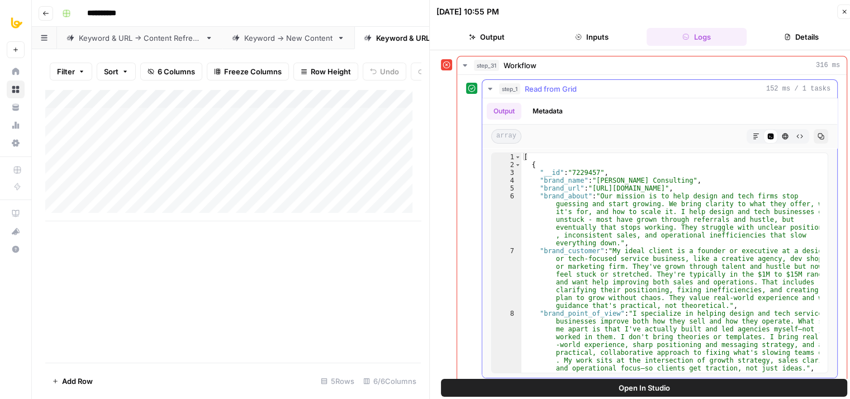
click at [529, 85] on span "Read from Grid" at bounding box center [551, 88] width 52 height 11
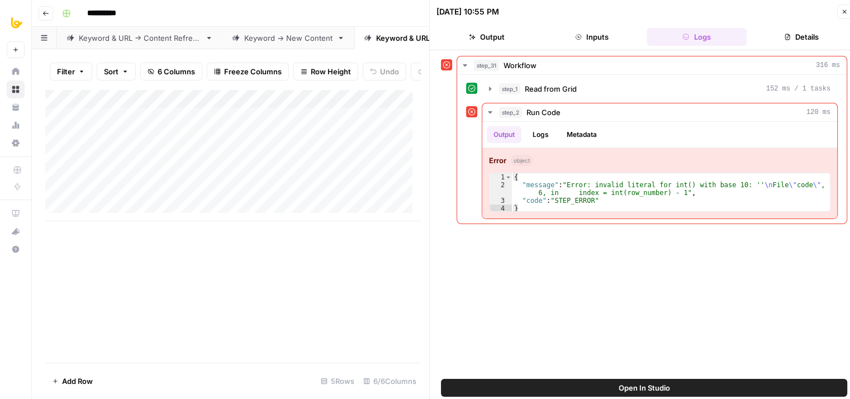
click at [241, 107] on div "Add Column" at bounding box center [233, 155] width 376 height 132
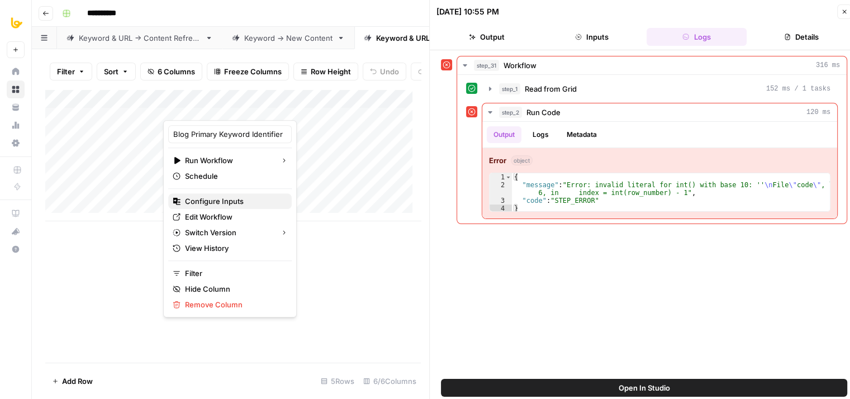
click at [211, 204] on span "Configure Inputs" at bounding box center [234, 201] width 98 height 11
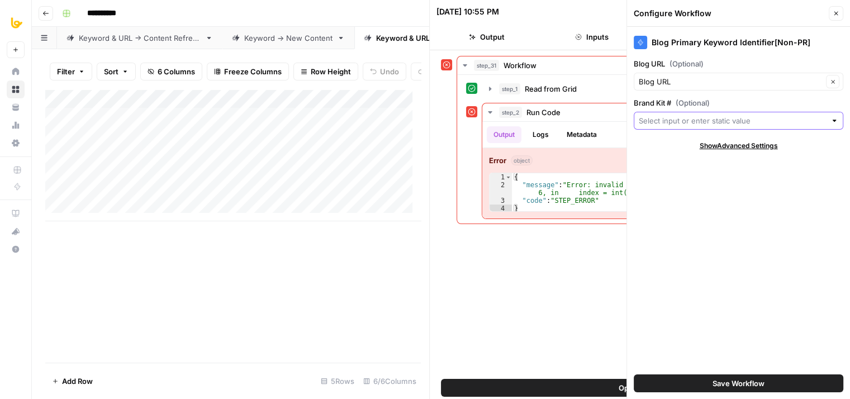
click at [673, 120] on input "Brand Kit # (Optional)" at bounding box center [732, 120] width 187 height 11
click at [670, 262] on div "Blog Primary Keyword Identifier[Non-PR] Blog URL (Optional) Blog URL Clear Bran…" at bounding box center [738, 213] width 223 height 372
click at [163, 278] on div "Add Column" at bounding box center [233, 225] width 376 height 273
click at [839, 14] on icon "button" at bounding box center [836, 13] width 7 height 7
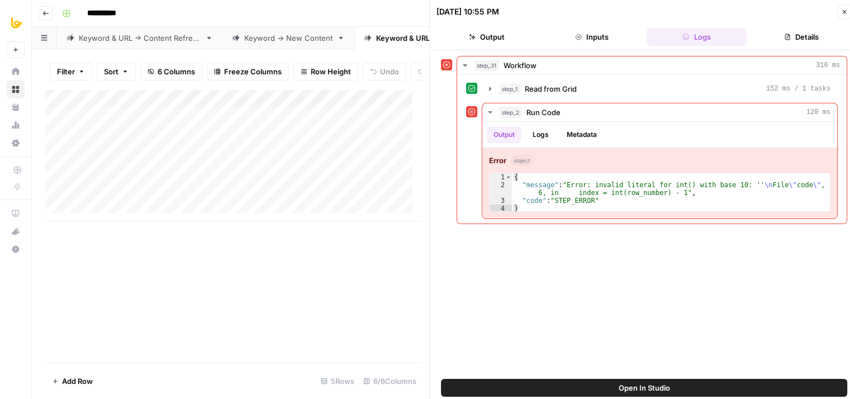
click at [842, 14] on icon "button" at bounding box center [844, 11] width 7 height 7
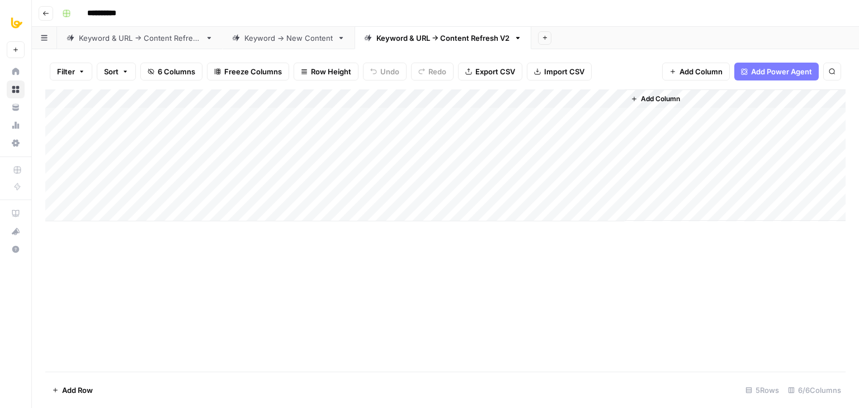
click at [664, 94] on span "Add Column" at bounding box center [660, 99] width 39 height 10
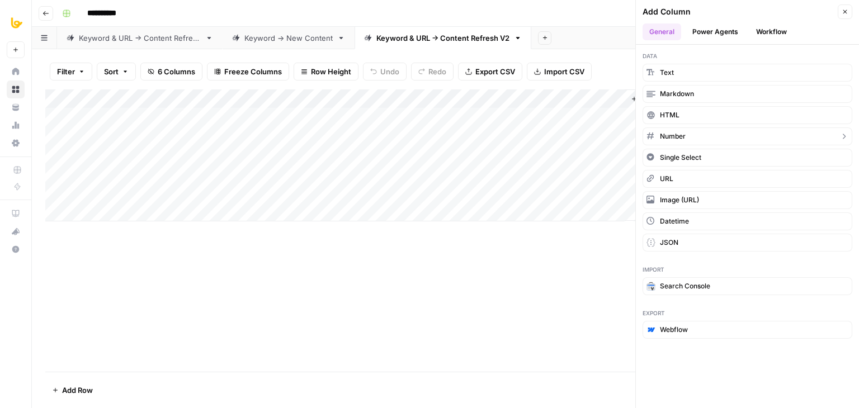
click at [669, 131] on span "Number" at bounding box center [673, 136] width 26 height 10
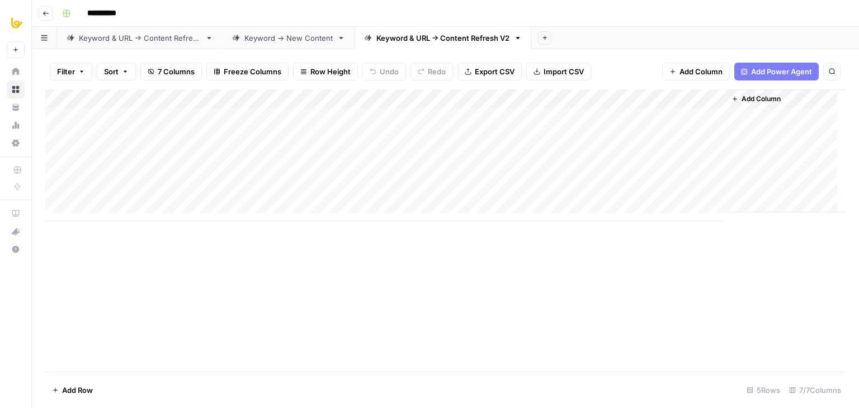
click at [653, 97] on div "Add Column" at bounding box center [445, 155] width 800 height 132
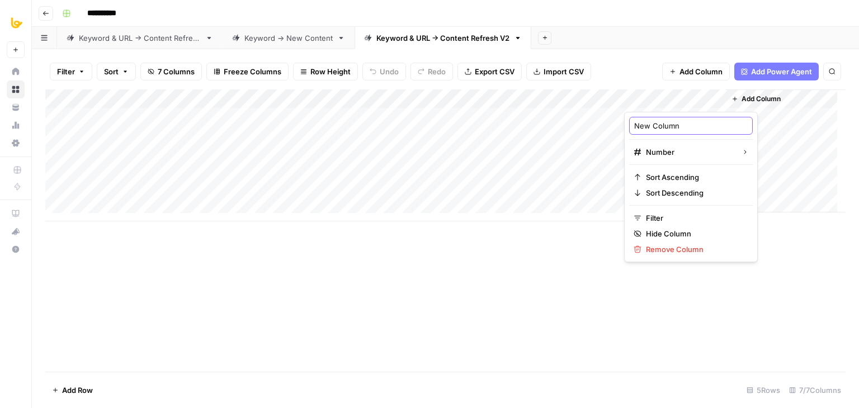
click at [653, 128] on input "New Column" at bounding box center [690, 125] width 113 height 11
type input "Brand Kit"
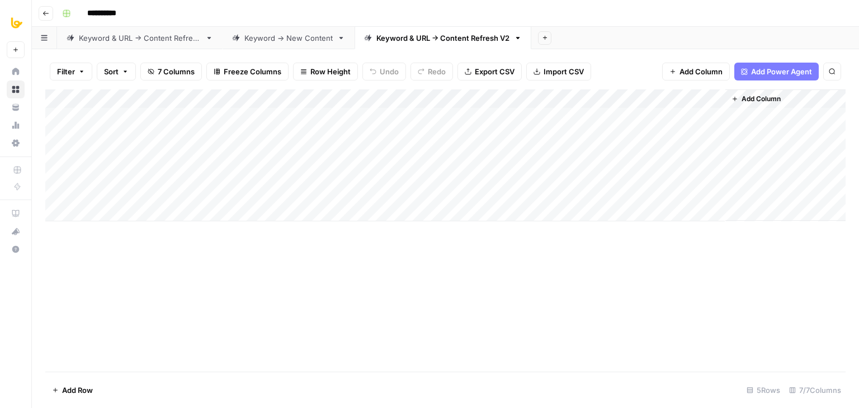
click at [658, 126] on div "Add Column" at bounding box center [445, 155] width 800 height 132
type input "8"
click at [513, 291] on div "Add Column" at bounding box center [445, 230] width 800 height 282
drag, startPoint x: 669, startPoint y: 102, endPoint x: 94, endPoint y: 96, distance: 575.2
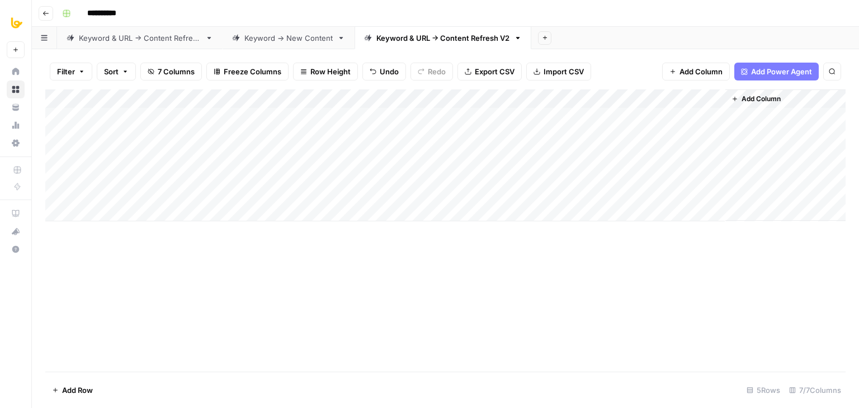
click at [94, 96] on div "Add Column" at bounding box center [445, 155] width 800 height 132
click at [340, 95] on div "Add Column" at bounding box center [445, 155] width 800 height 132
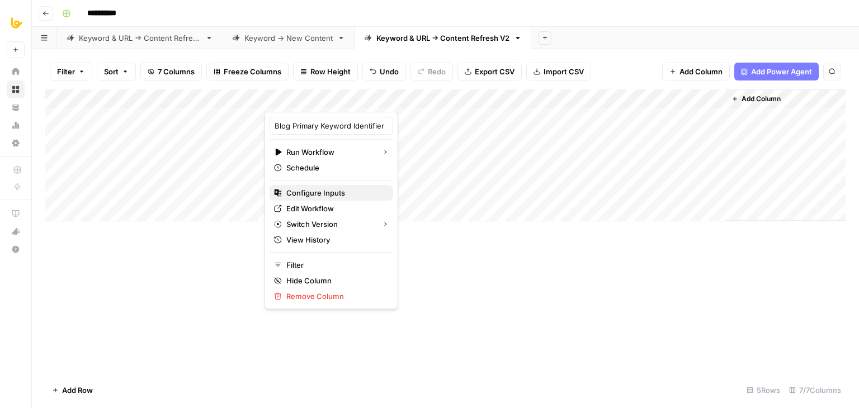
click at [317, 191] on span "Configure Inputs" at bounding box center [335, 192] width 98 height 11
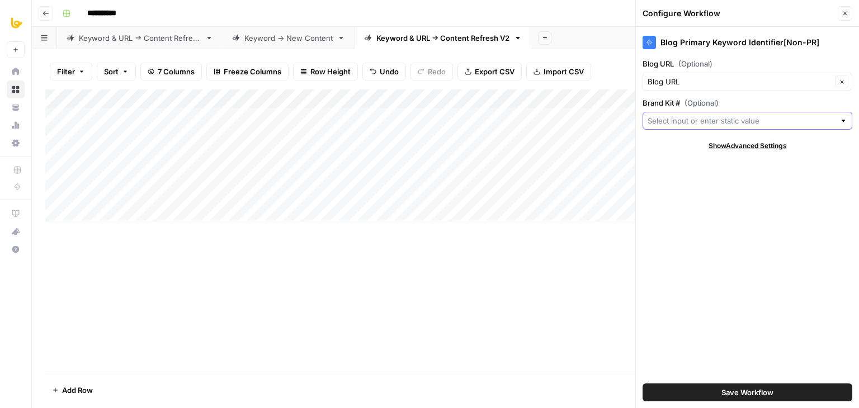
click at [705, 124] on input "Brand Kit # (Optional)" at bounding box center [740, 120] width 187 height 11
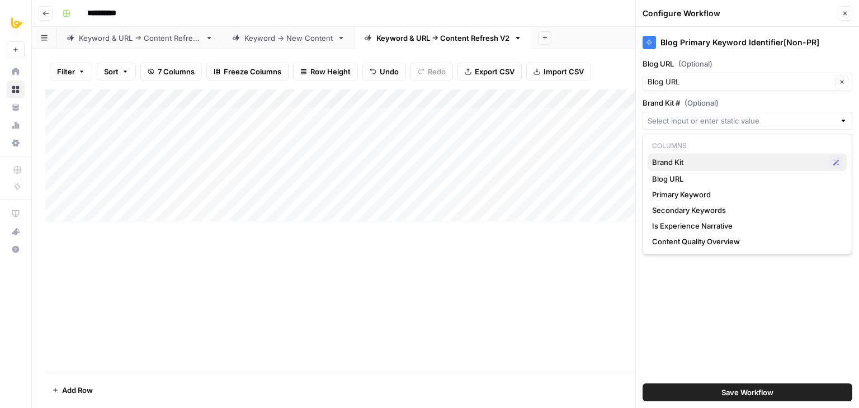
click at [678, 162] on span "Brand Kit" at bounding box center [738, 162] width 173 height 11
type input "Brand Kit"
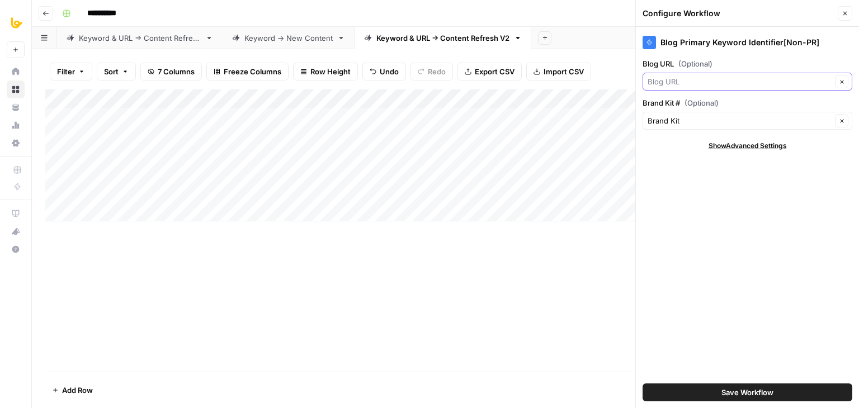
click at [691, 79] on input "Blog URL (Optional)" at bounding box center [739, 81] width 184 height 11
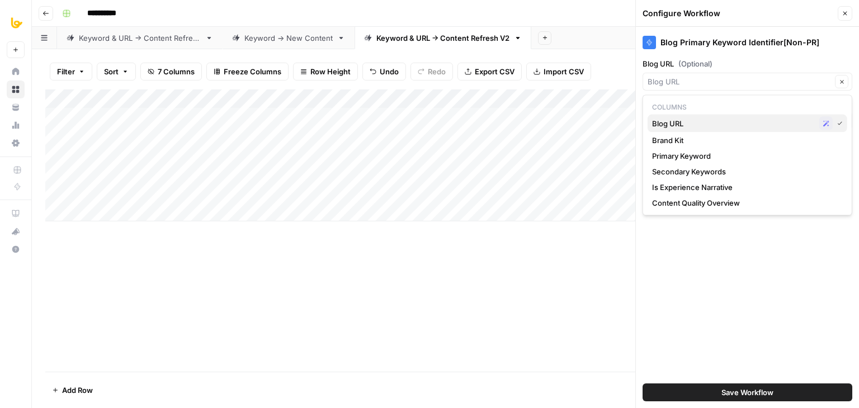
click at [686, 125] on span "Blog URL" at bounding box center [733, 123] width 163 height 11
type input "Blog URL"
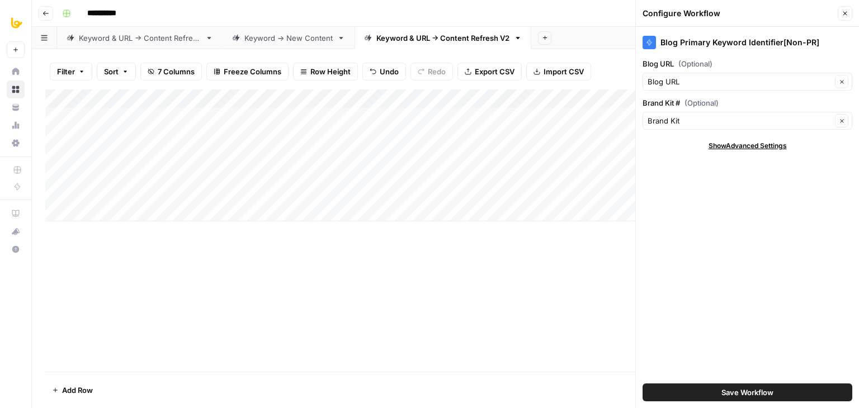
click at [709, 385] on button "Save Workflow" at bounding box center [747, 392] width 210 height 18
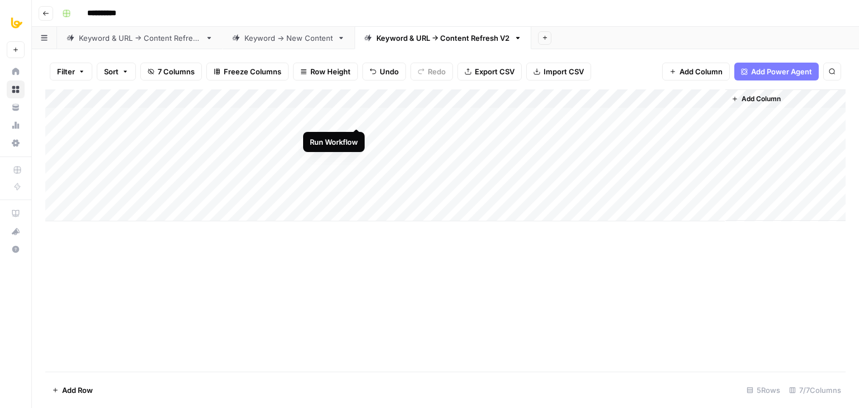
click at [356, 115] on div "Add Column" at bounding box center [445, 155] width 800 height 132
click at [340, 117] on div "Add Column" at bounding box center [445, 155] width 800 height 132
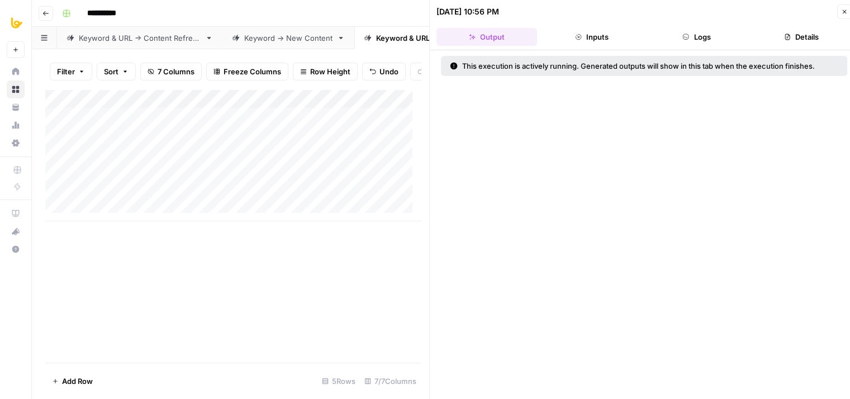
click at [712, 36] on button "Logs" at bounding box center [697, 37] width 101 height 18
